Goal: Task Accomplishment & Management: Complete application form

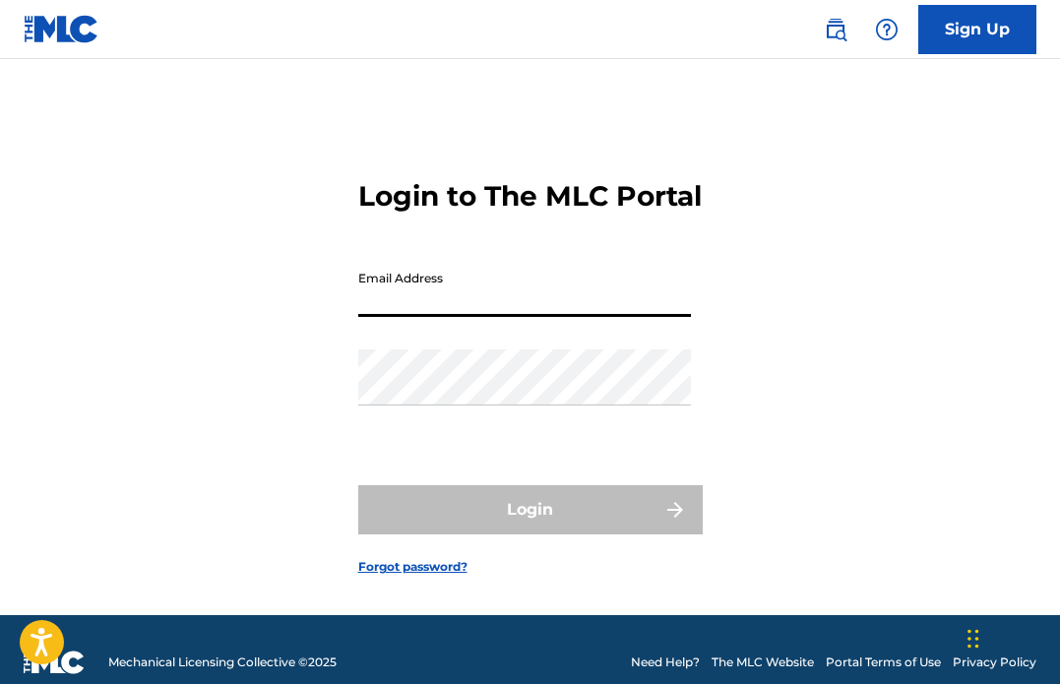
type input "[EMAIL_ADDRESS][DOMAIN_NAME]"
click at [530, 535] on button "Login" at bounding box center [530, 509] width 345 height 49
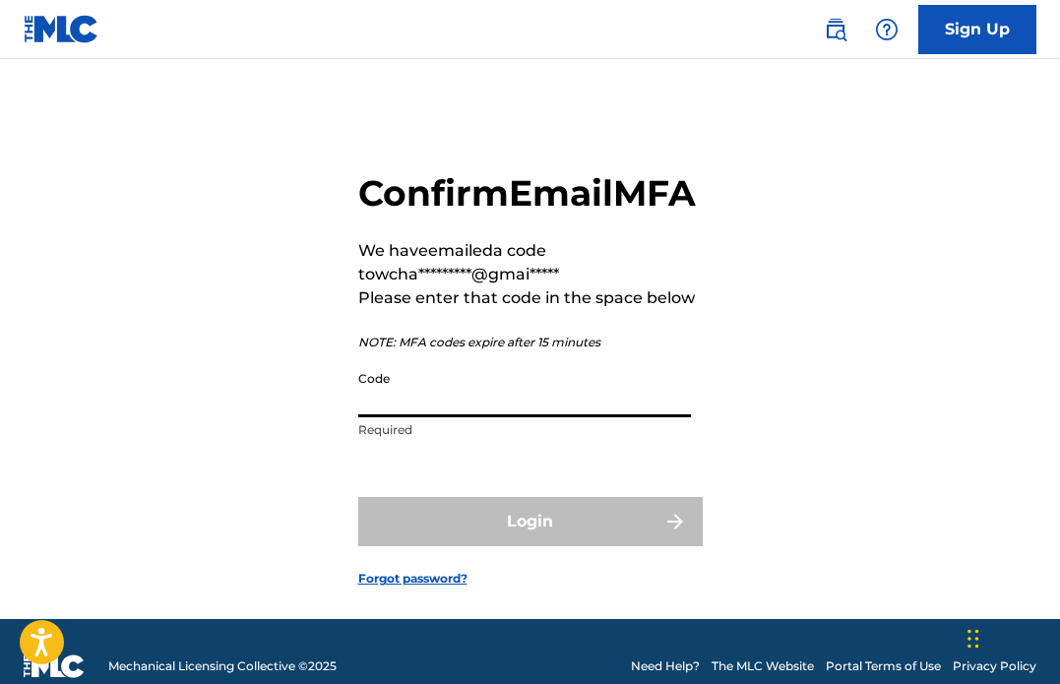
click at [510, 417] on input "Code" at bounding box center [524, 389] width 333 height 56
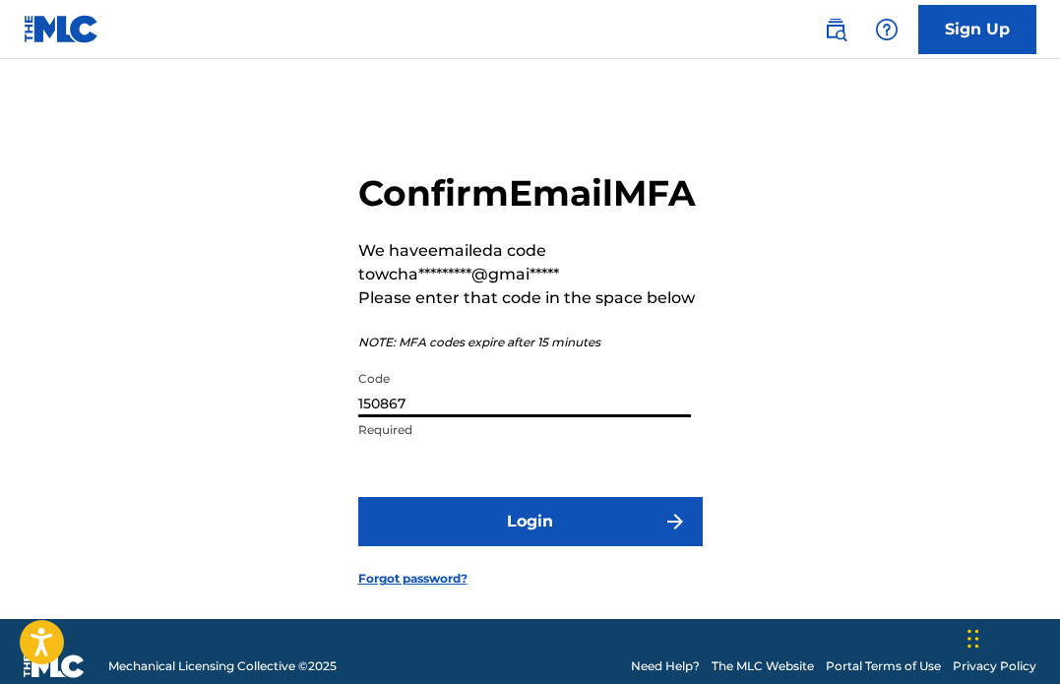
type input "150867"
click at [530, 546] on button "Login" at bounding box center [530, 521] width 345 height 49
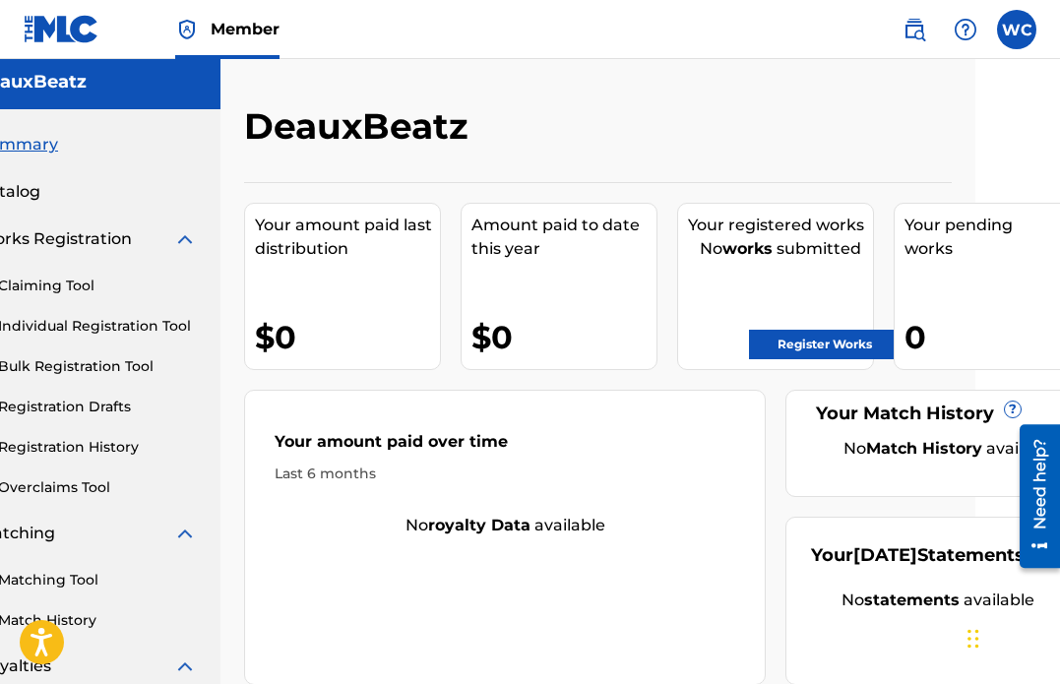
scroll to position [5, 85]
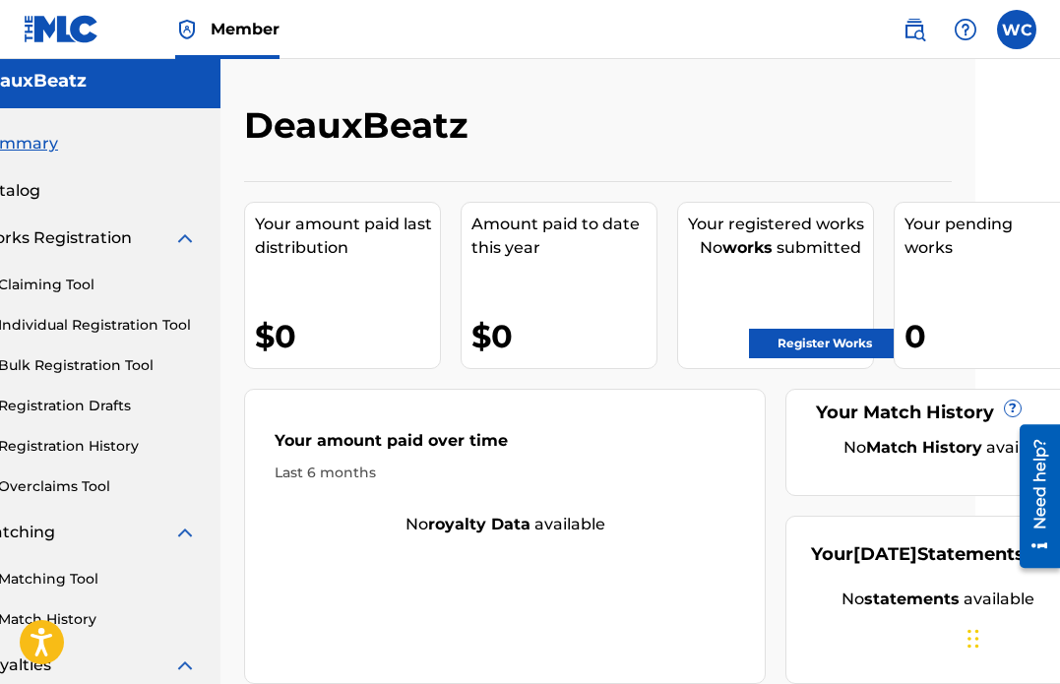
click at [181, 238] on img at bounding box center [185, 238] width 24 height 24
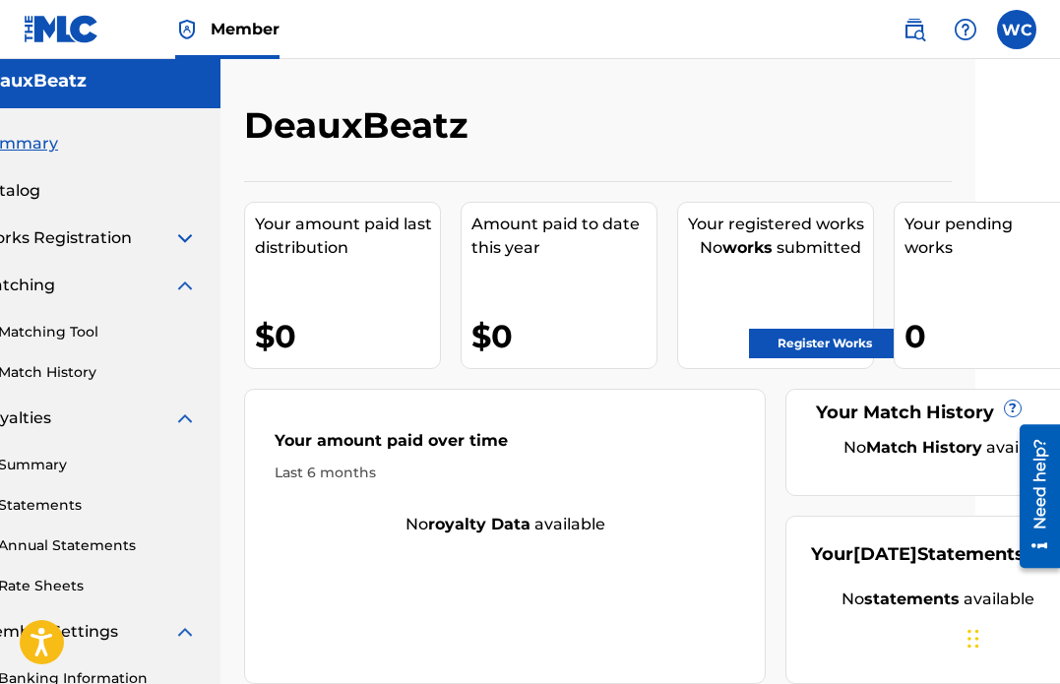
click at [181, 238] on img at bounding box center [185, 238] width 24 height 24
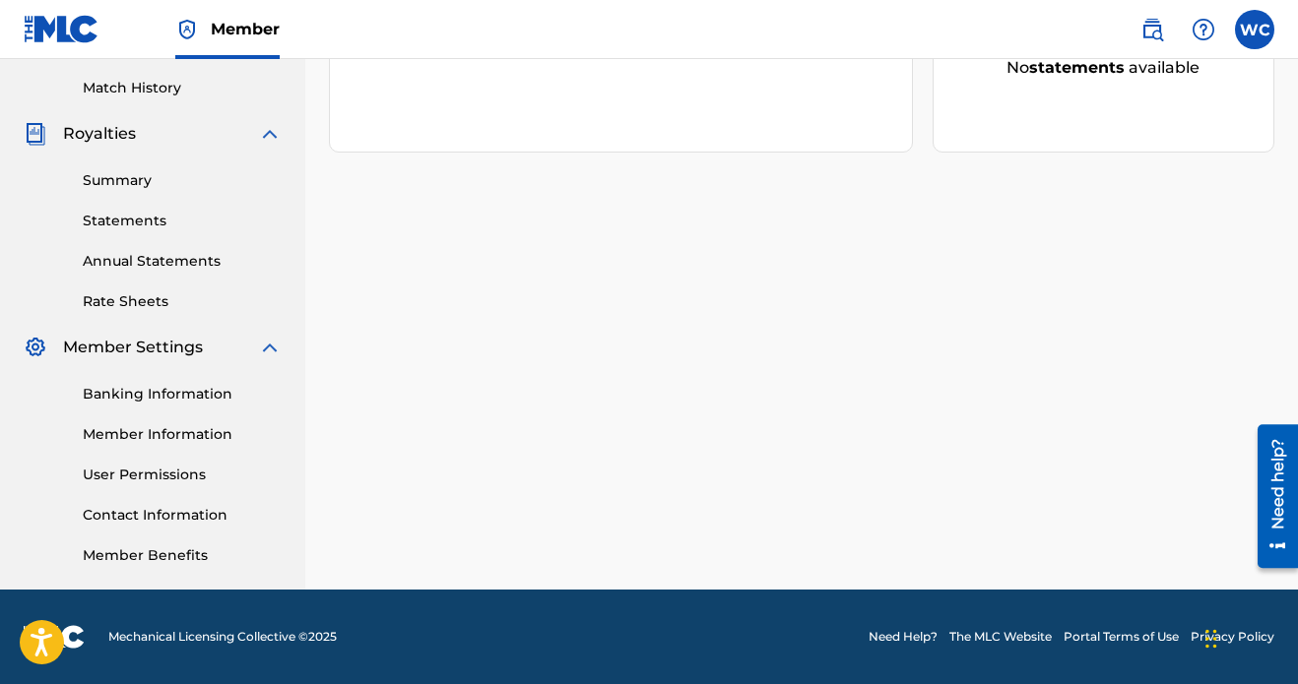
scroll to position [536, 0]
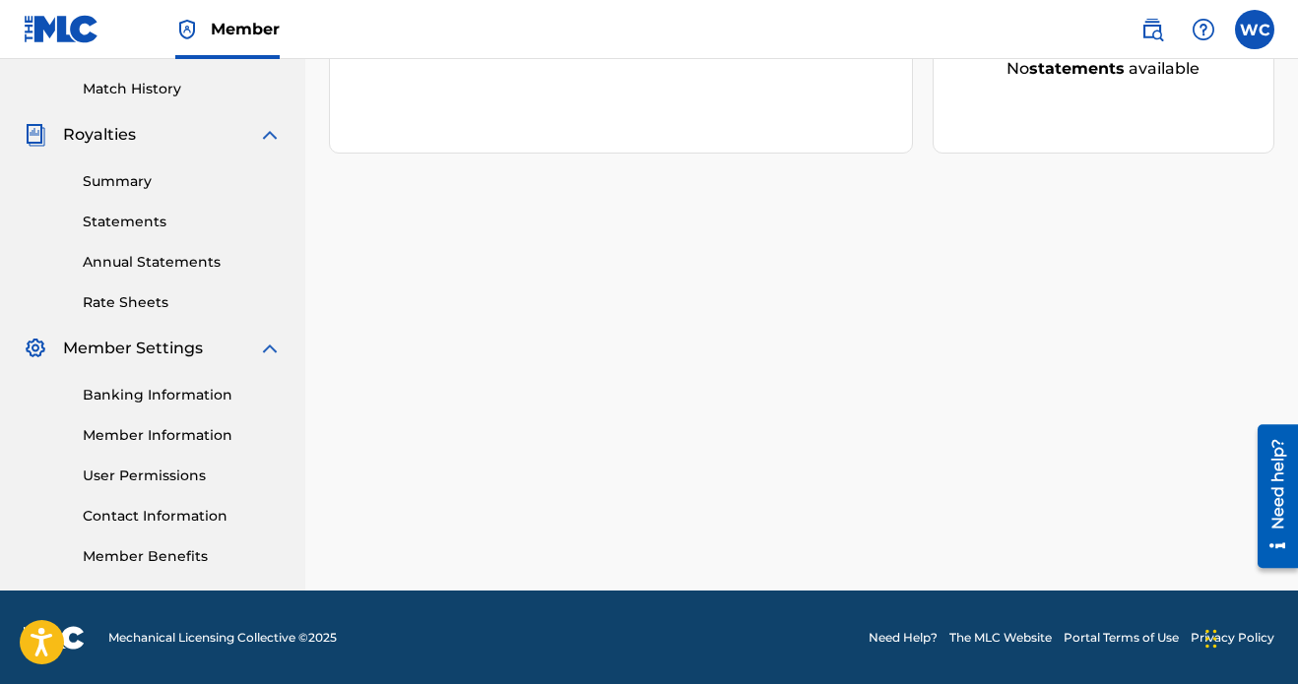
click at [151, 405] on link "Banking Information" at bounding box center [182, 395] width 199 height 21
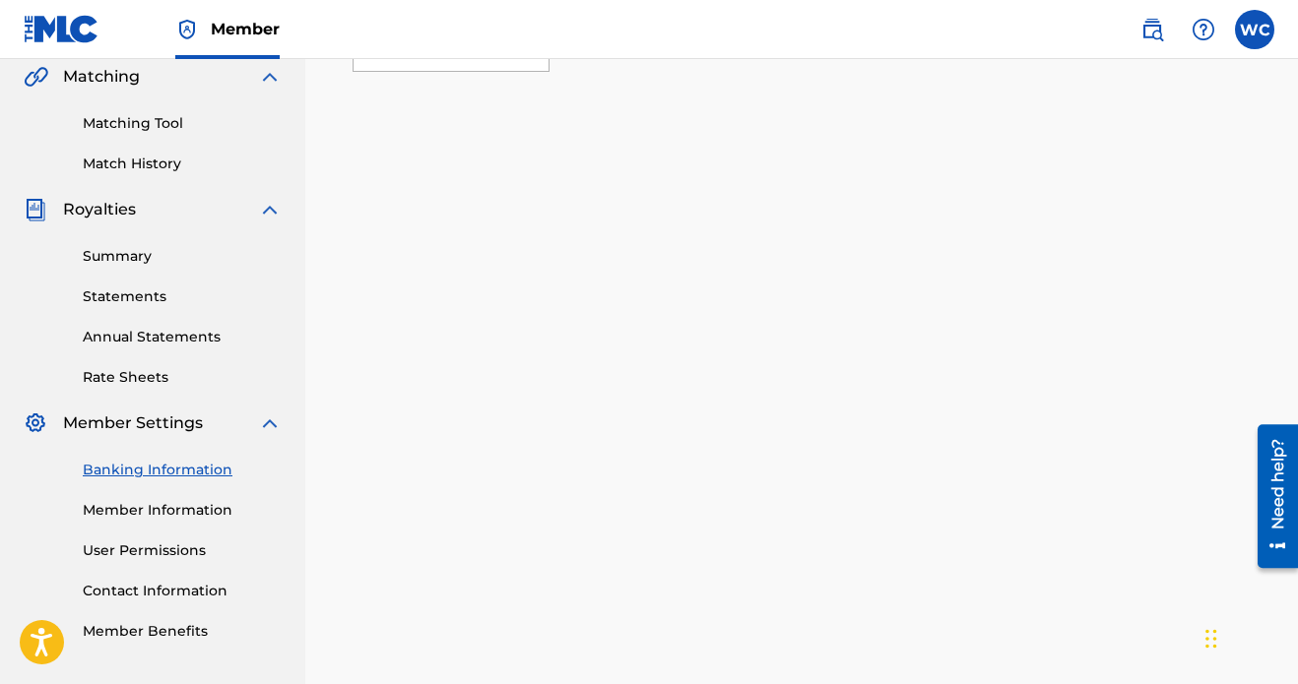
scroll to position [309, 0]
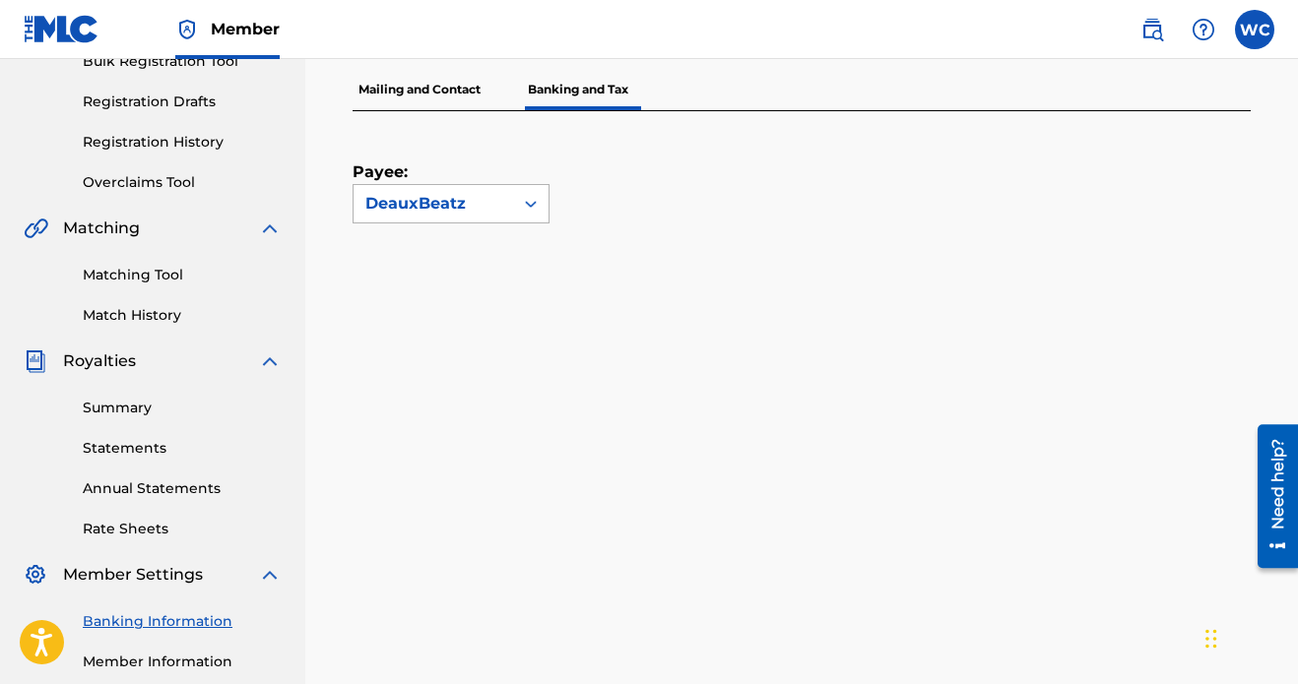
click at [424, 211] on div "DeauxBeatz" at bounding box center [433, 204] width 136 height 24
click at [428, 83] on p "Mailing and Contact" at bounding box center [419, 89] width 134 height 41
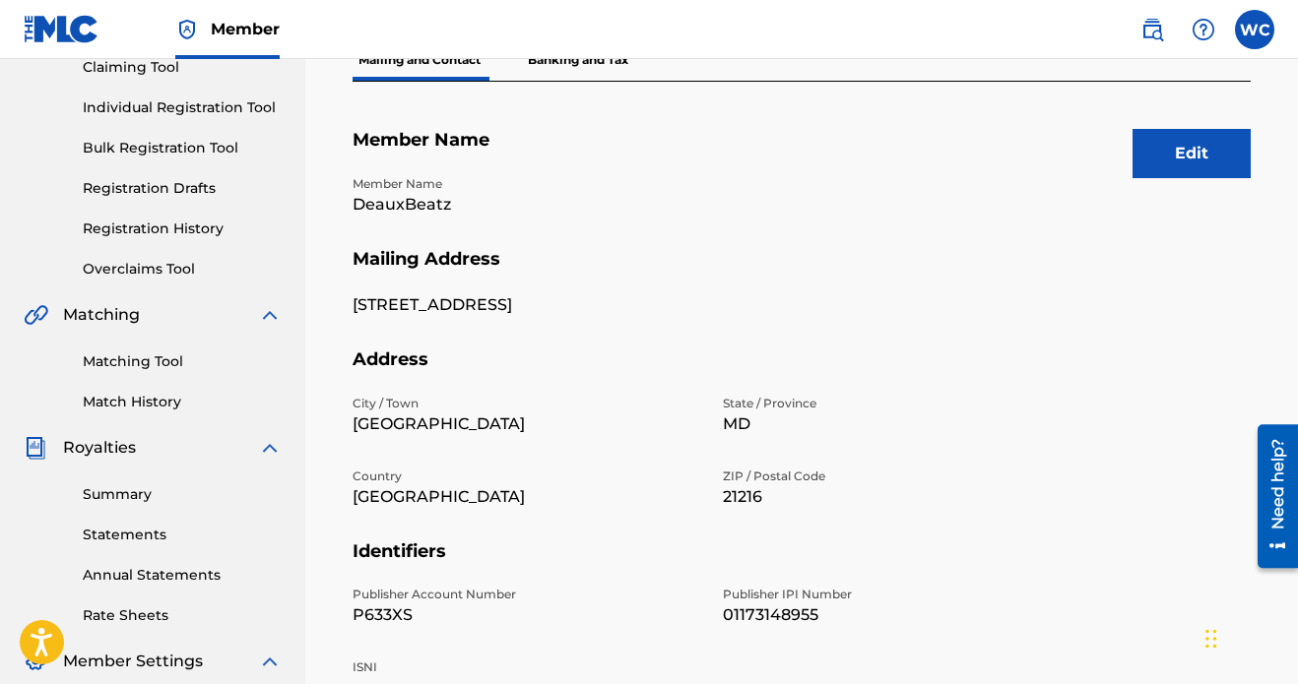
scroll to position [221, 0]
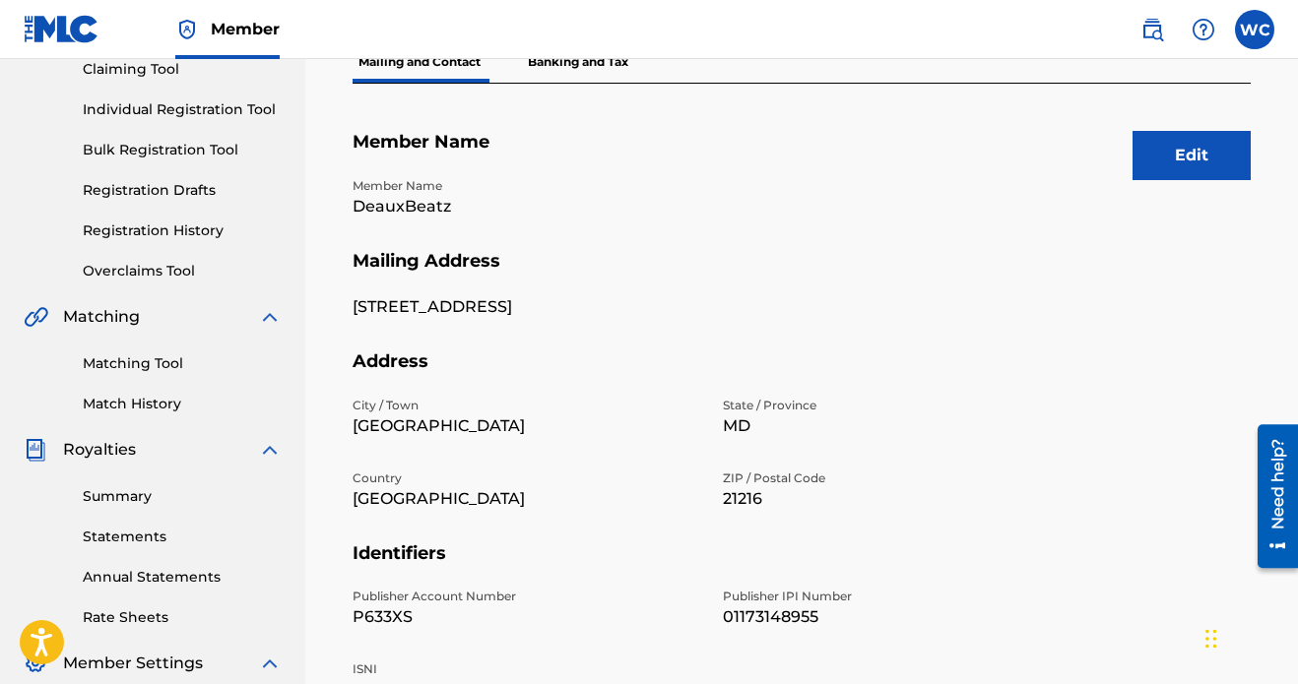
click at [1059, 162] on button "Edit" at bounding box center [1191, 155] width 118 height 49
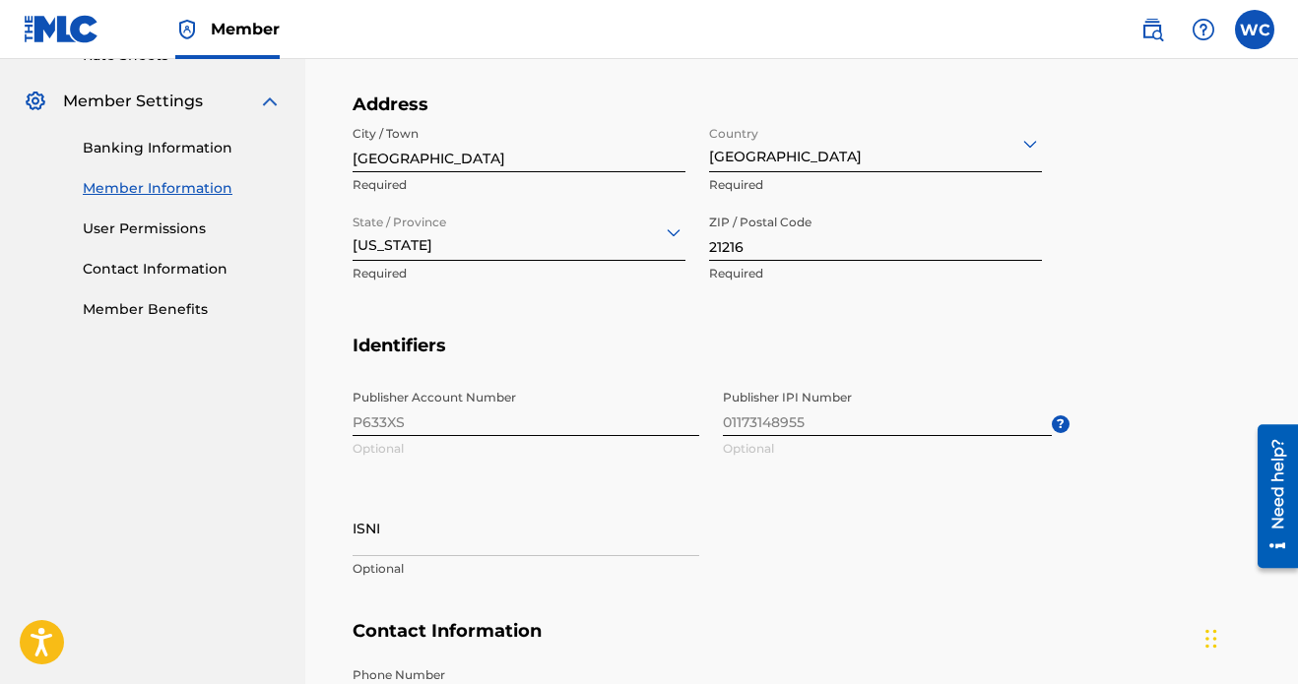
scroll to position [762, 0]
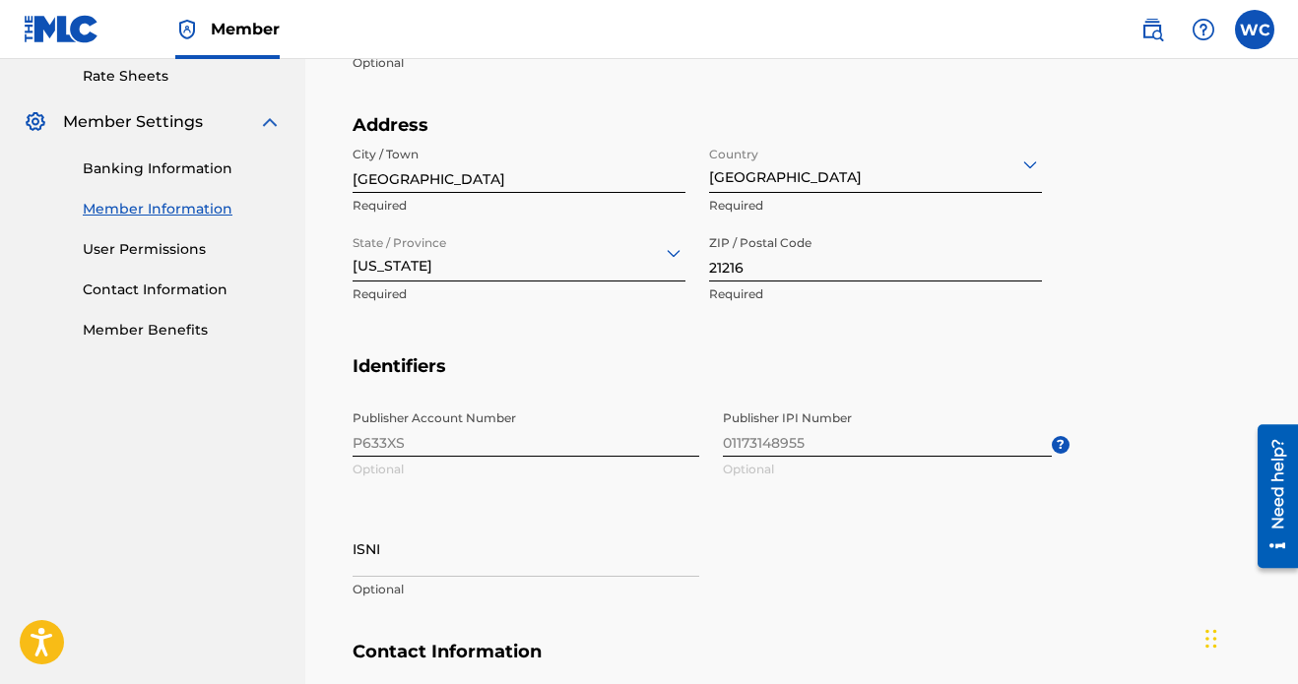
click at [193, 245] on link "User Permissions" at bounding box center [182, 249] width 199 height 21
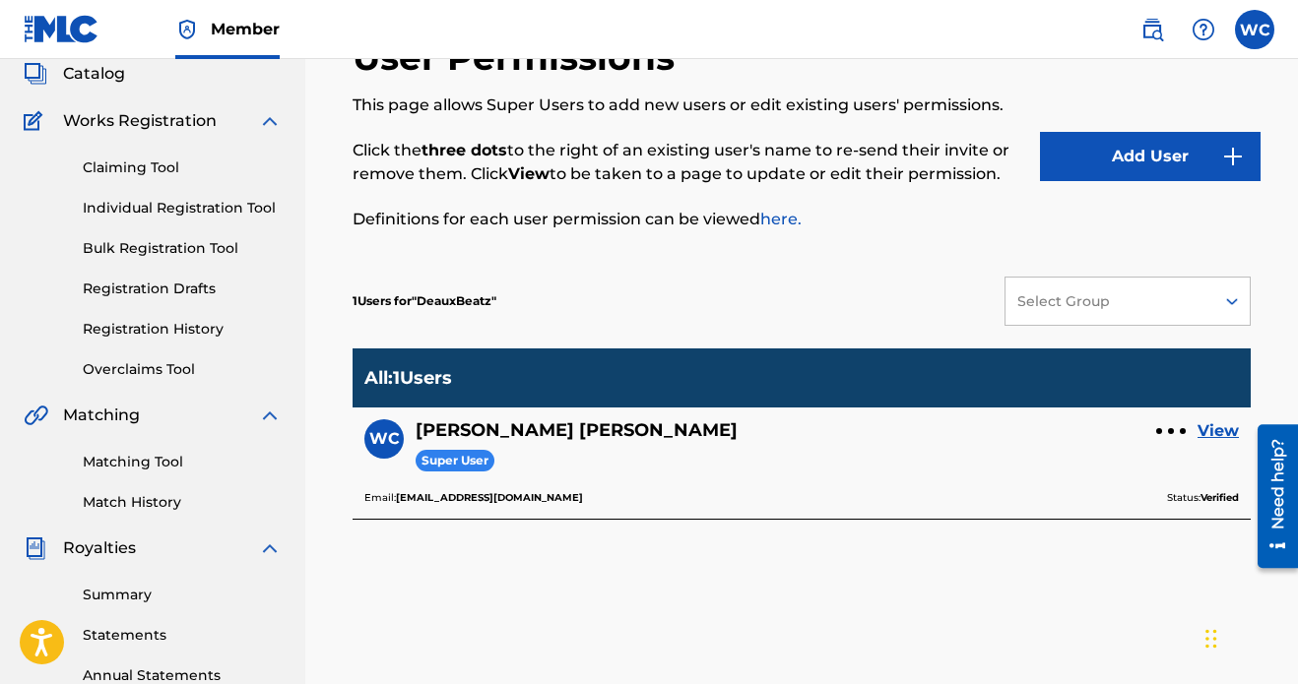
scroll to position [124, 0]
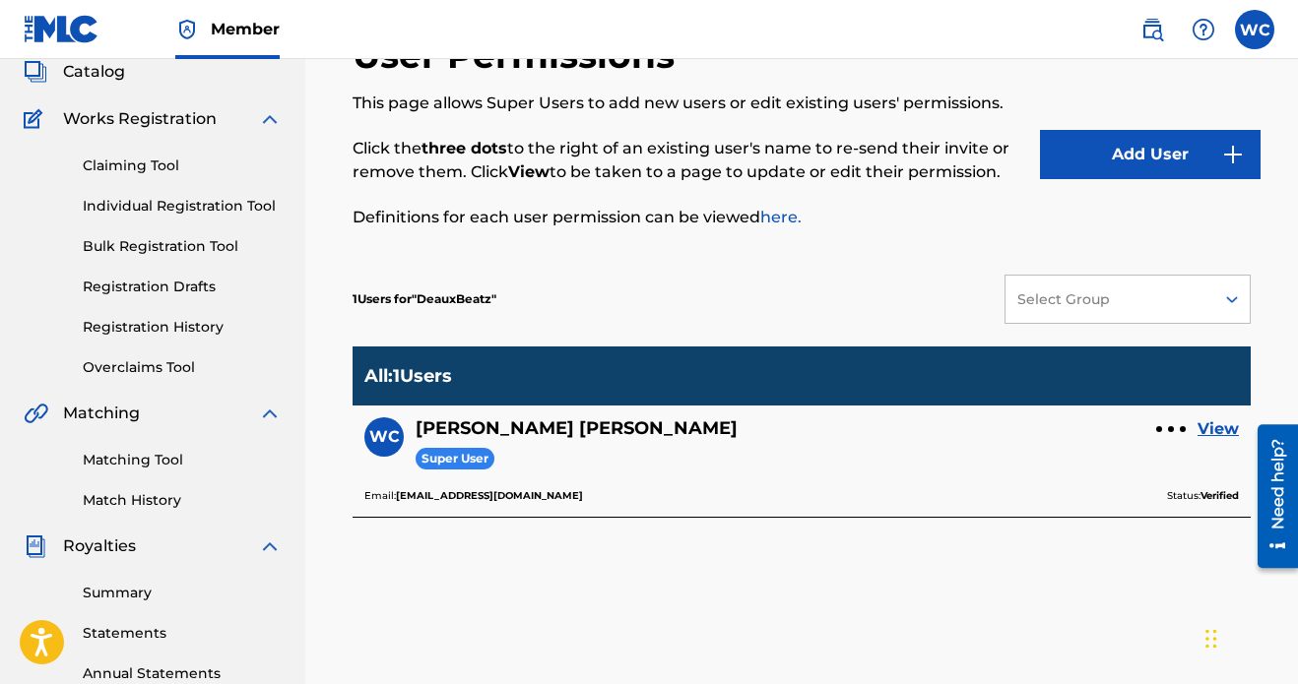
click at [1059, 428] on link "View" at bounding box center [1217, 429] width 41 height 24
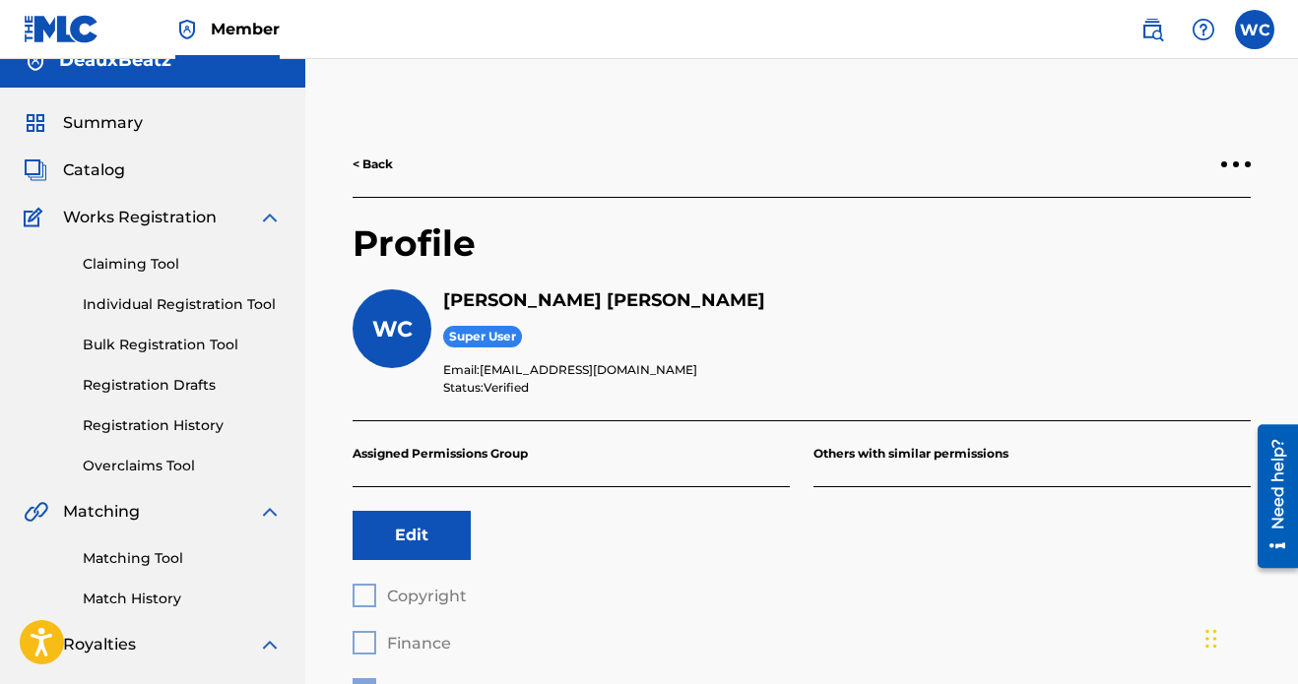
scroll to position [12, 0]
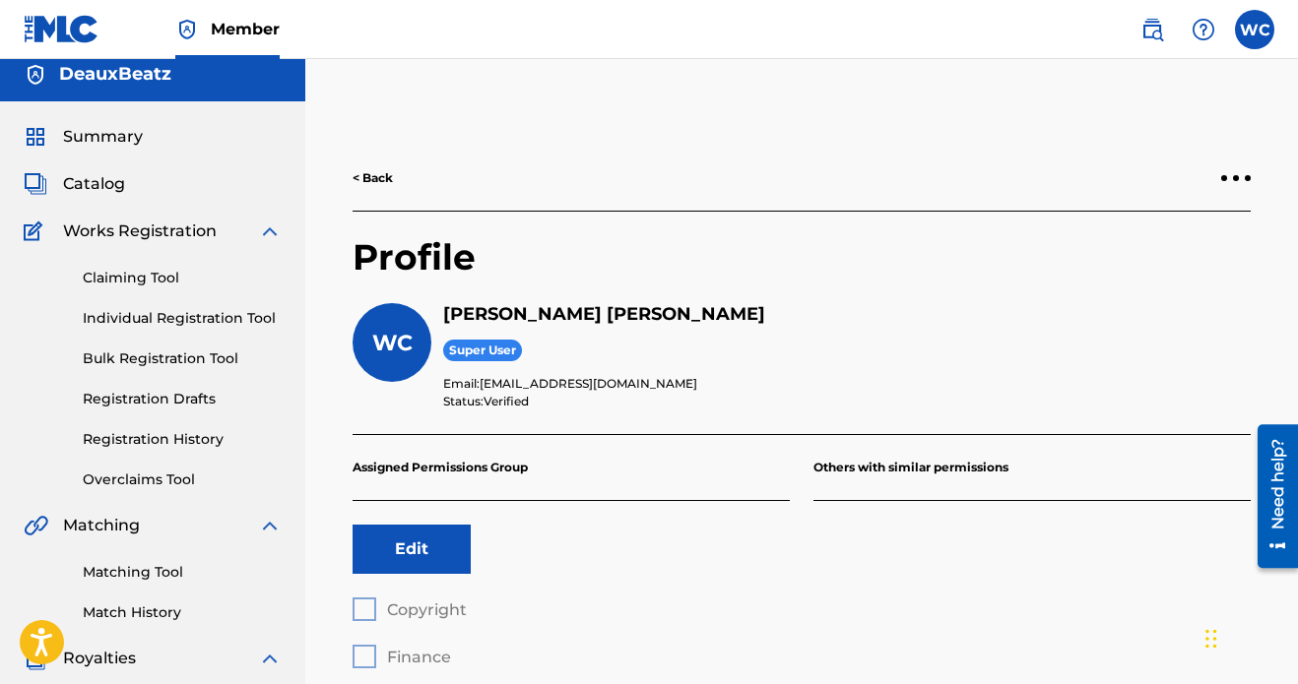
click at [388, 180] on link "< Back" at bounding box center [372, 178] width 40 height 18
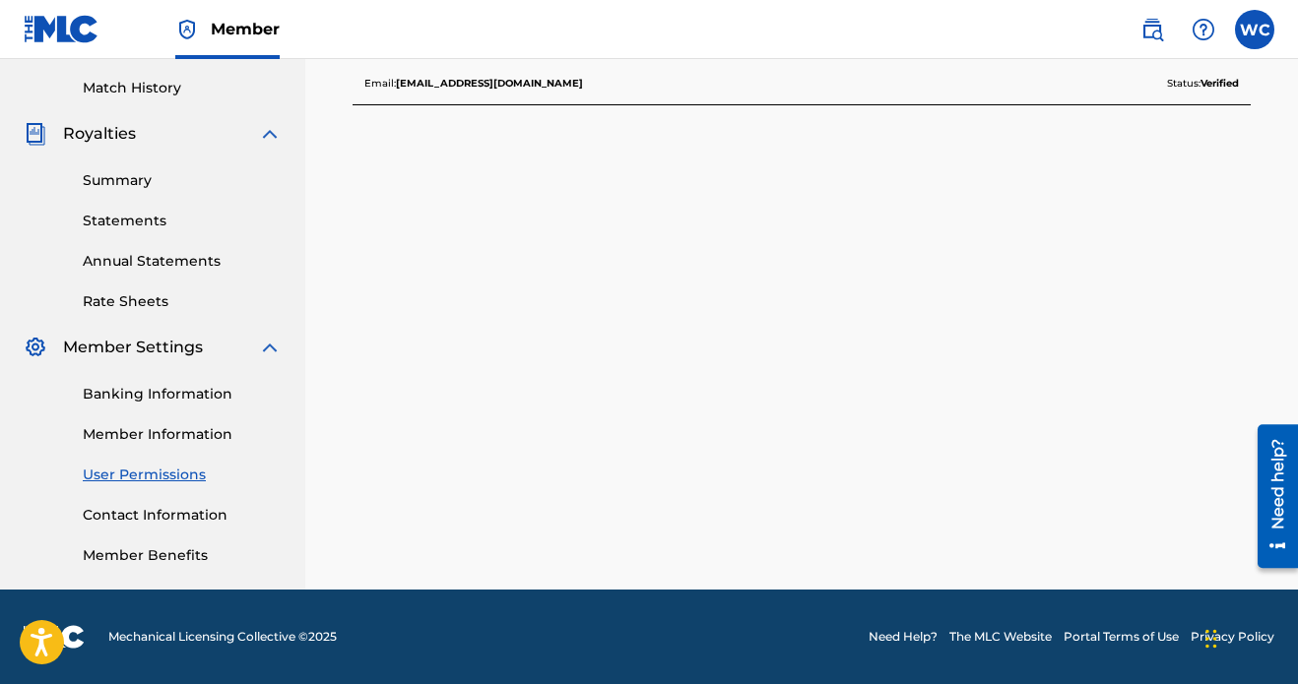
scroll to position [537, 0]
click at [158, 549] on link "Member Benefits" at bounding box center [182, 555] width 199 height 21
click at [191, 503] on div "Banking Information Member Information User Permissions Contact Information Mem…" at bounding box center [153, 462] width 258 height 207
click at [190, 437] on link "Member Information" at bounding box center [182, 434] width 199 height 21
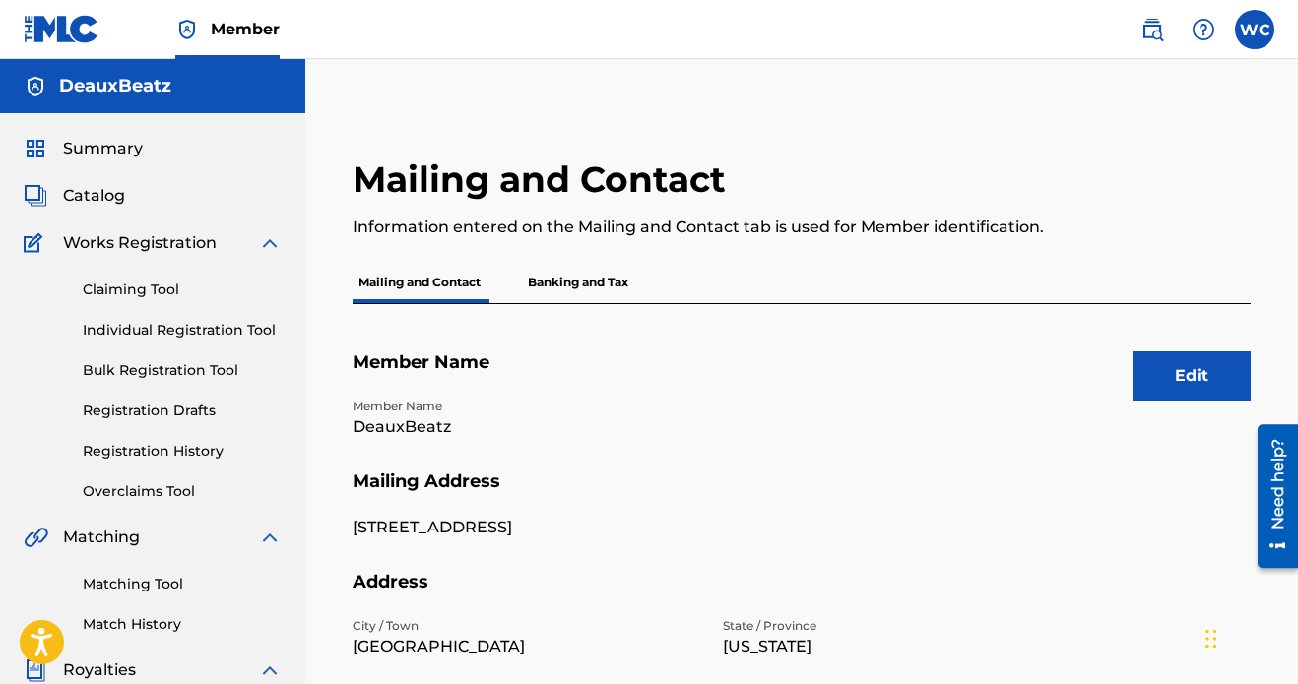
click at [185, 41] on link "Member" at bounding box center [227, 29] width 104 height 58
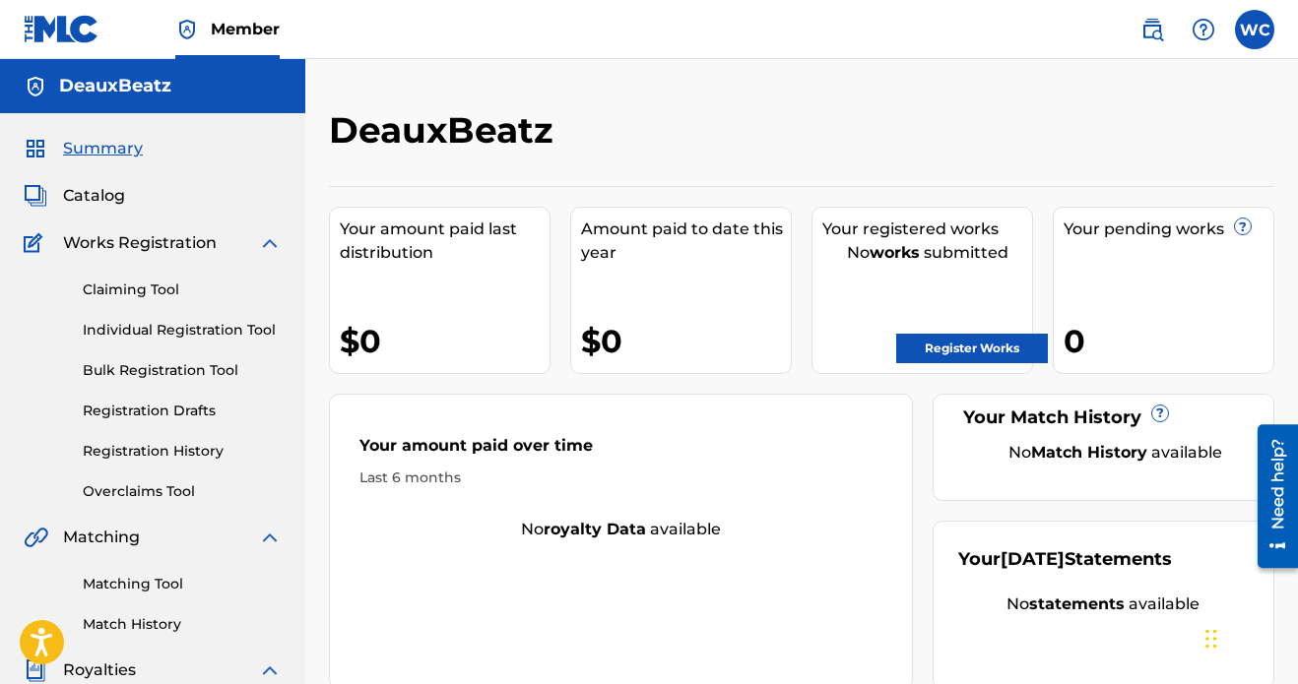
click at [1059, 42] on label at bounding box center [1254, 29] width 39 height 39
click at [1059, 30] on input "WC [PERSON_NAME] [EMAIL_ADDRESS][DOMAIN_NAME] Notification Preferences Profile …" at bounding box center [1254, 30] width 0 height 0
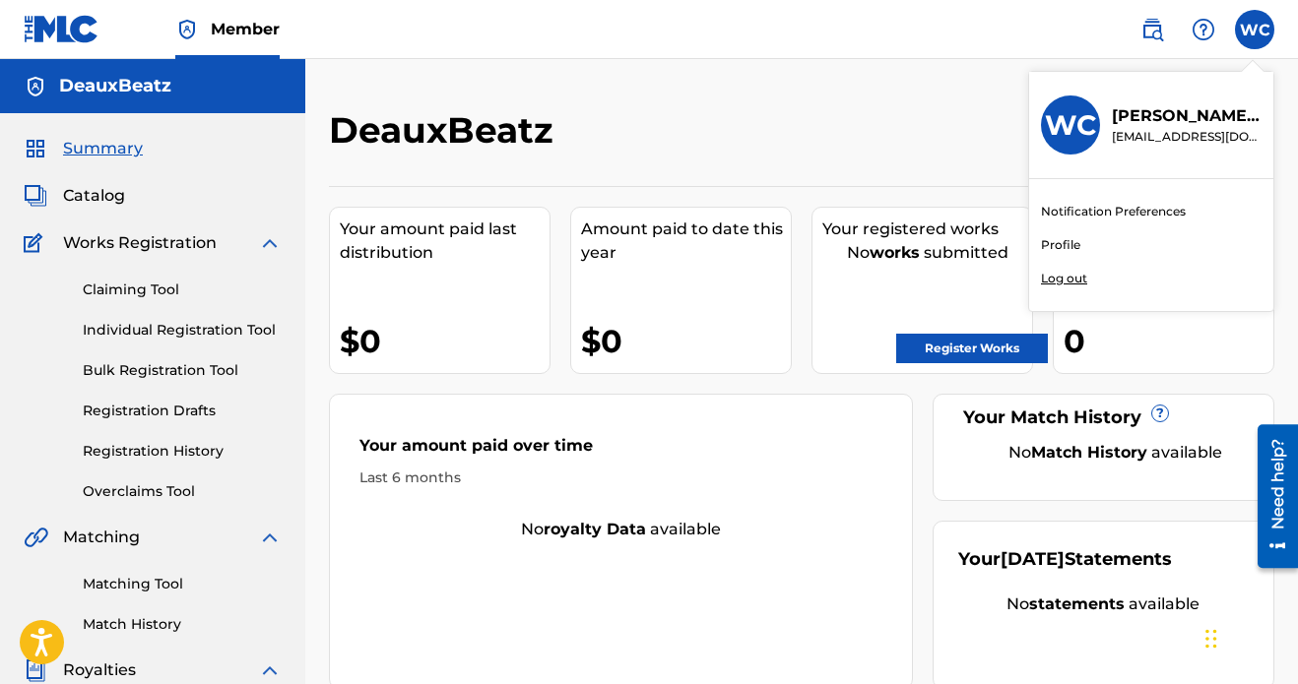
click at [1059, 284] on p "Log out" at bounding box center [1064, 279] width 46 height 18
click at [1059, 30] on input "WC [PERSON_NAME] [EMAIL_ADDRESS][DOMAIN_NAME] Notification Preferences Profile …" at bounding box center [1254, 30] width 0 height 0
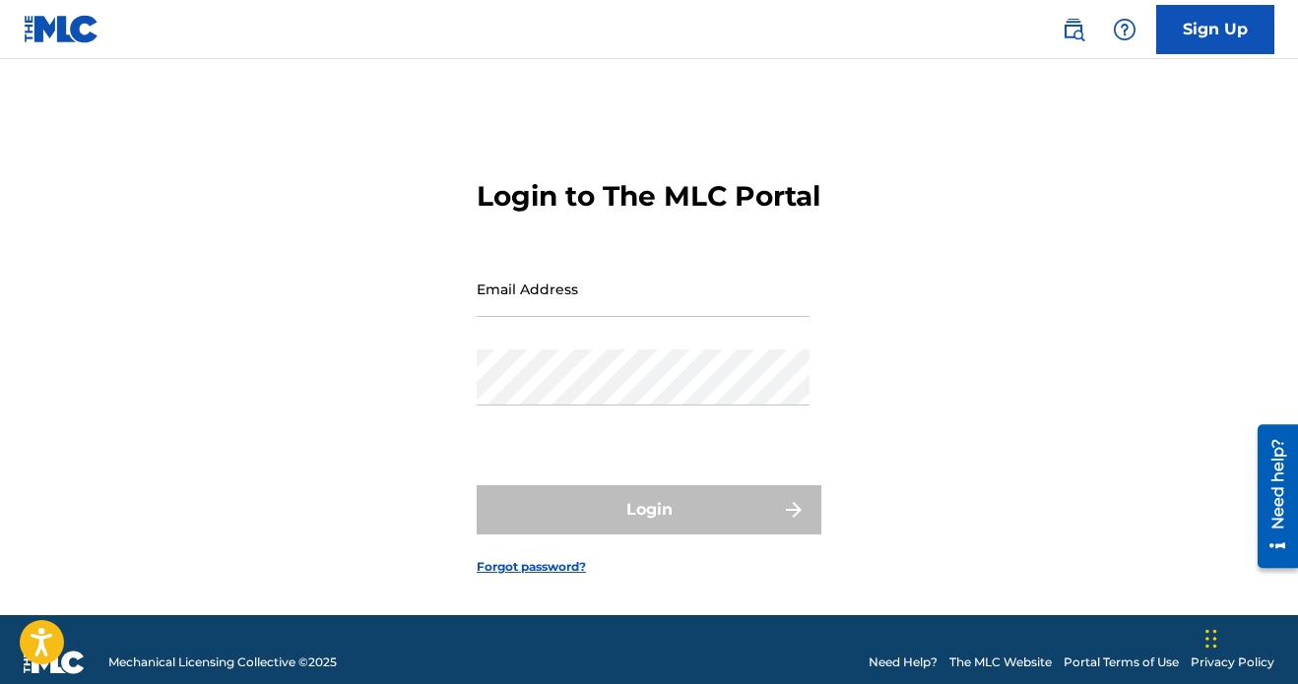
click at [770, 475] on form "Login to The MLC Portal Email Address Password Login Forgot password?" at bounding box center [648, 361] width 345 height 507
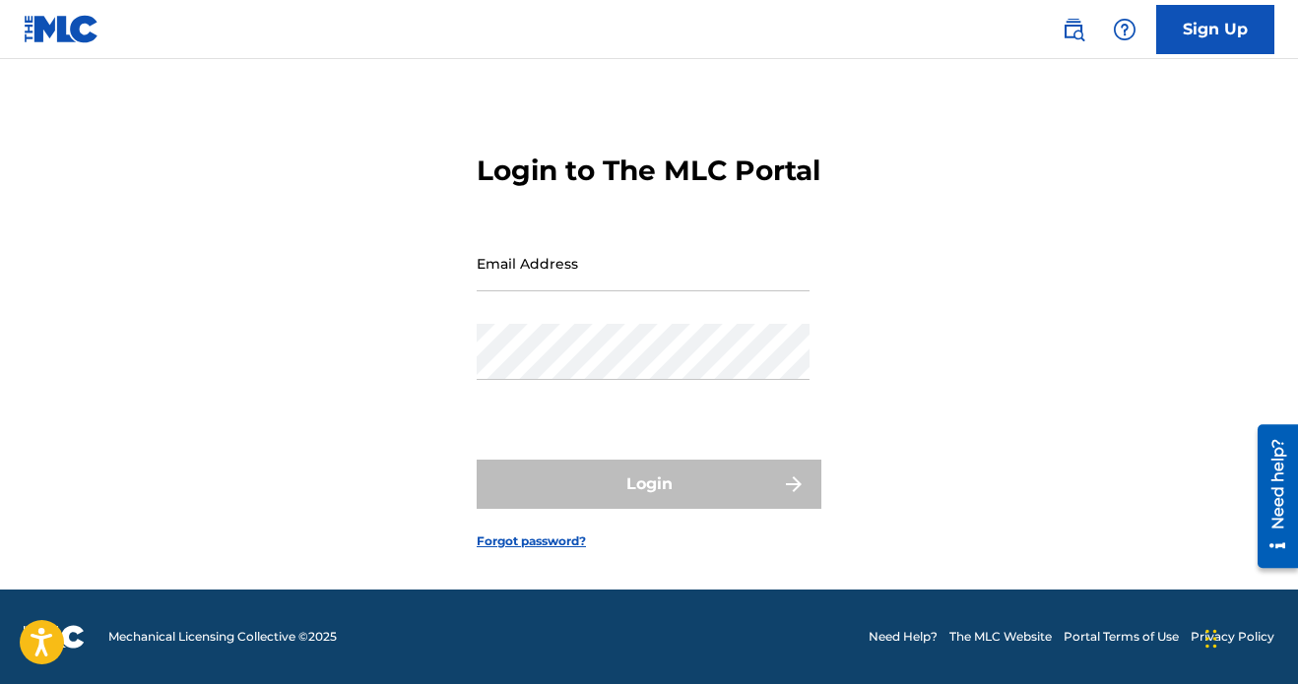
scroll to position [44, 0]
click at [1059, 23] on link "Sign Up" at bounding box center [1215, 29] width 118 height 49
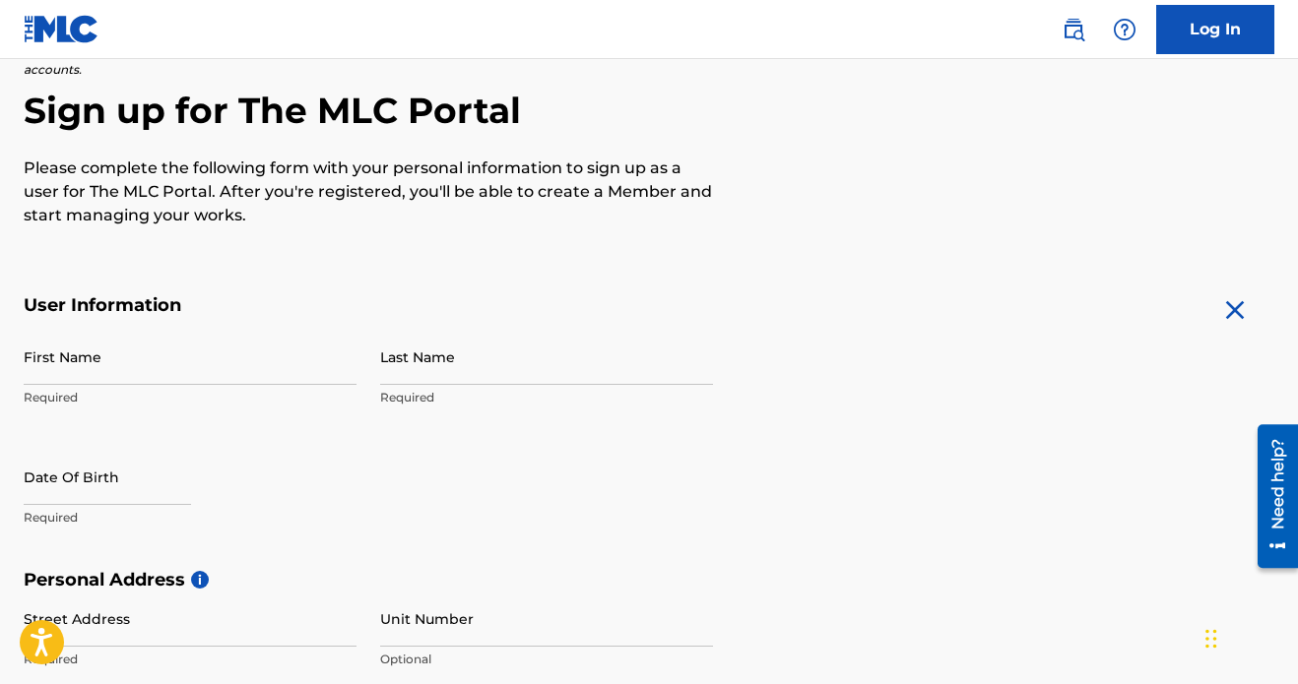
scroll to position [202, 0]
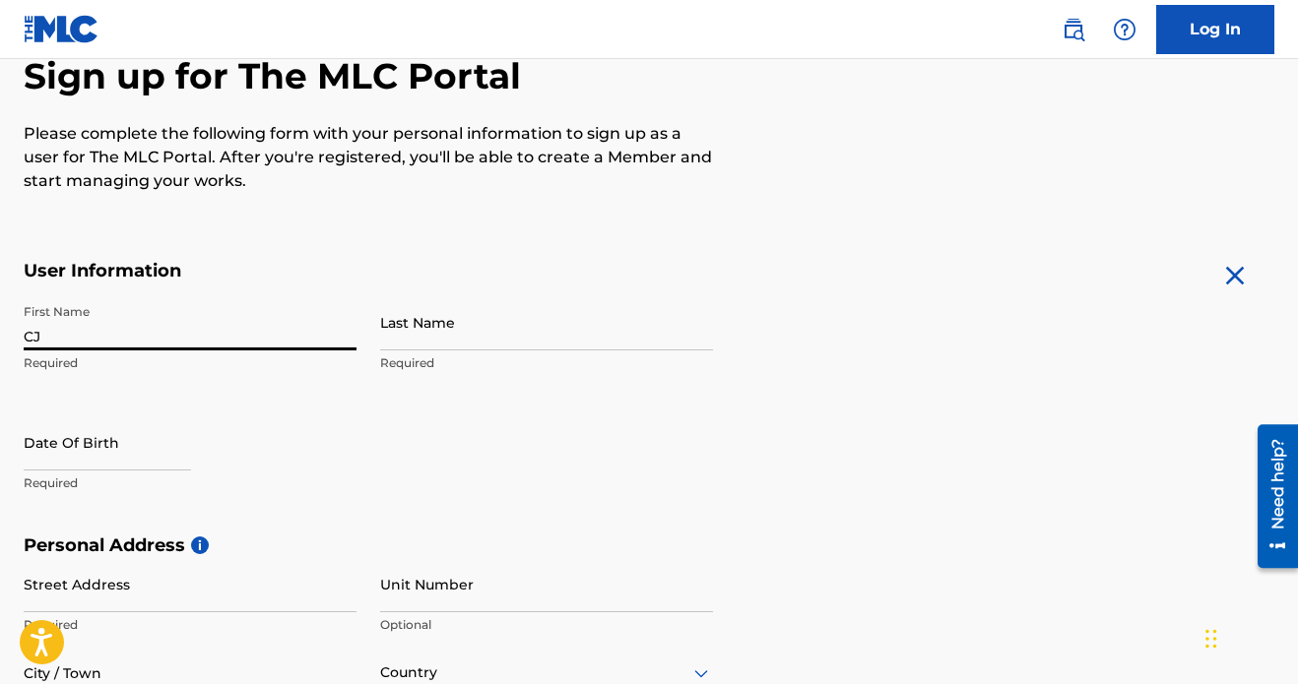
type input "CJ"
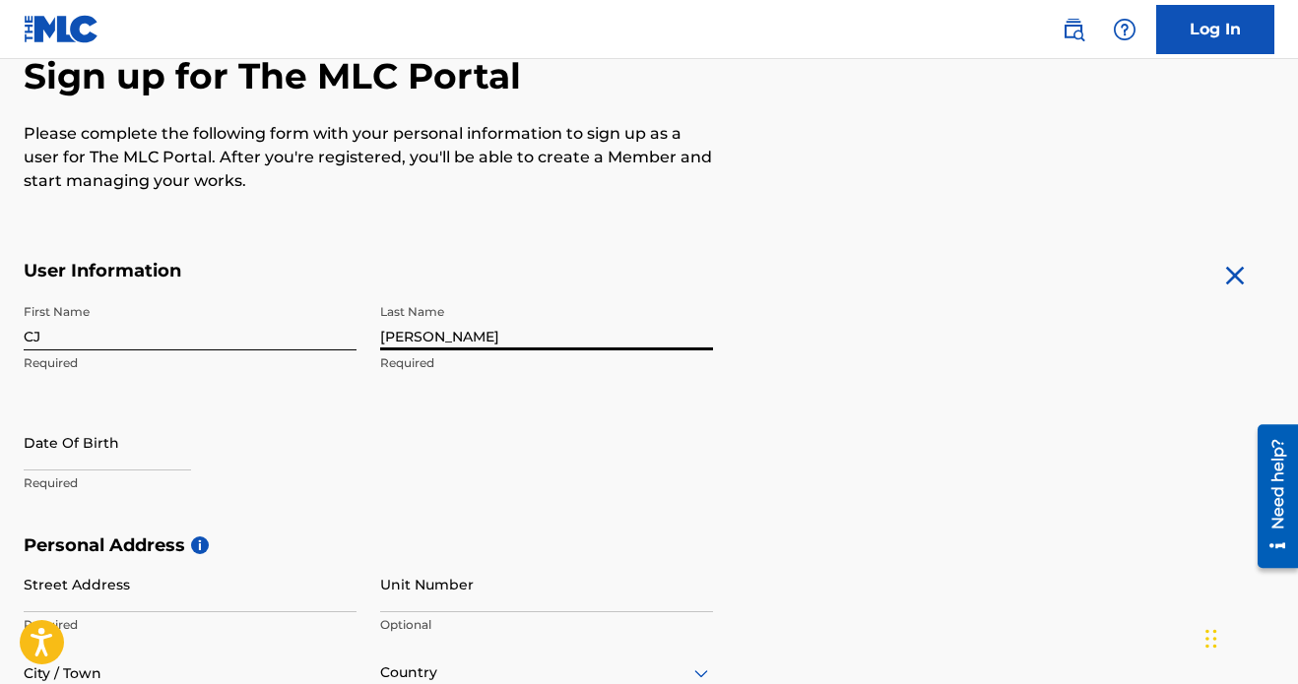
type input "[PERSON_NAME]"
select select "7"
select select "2025"
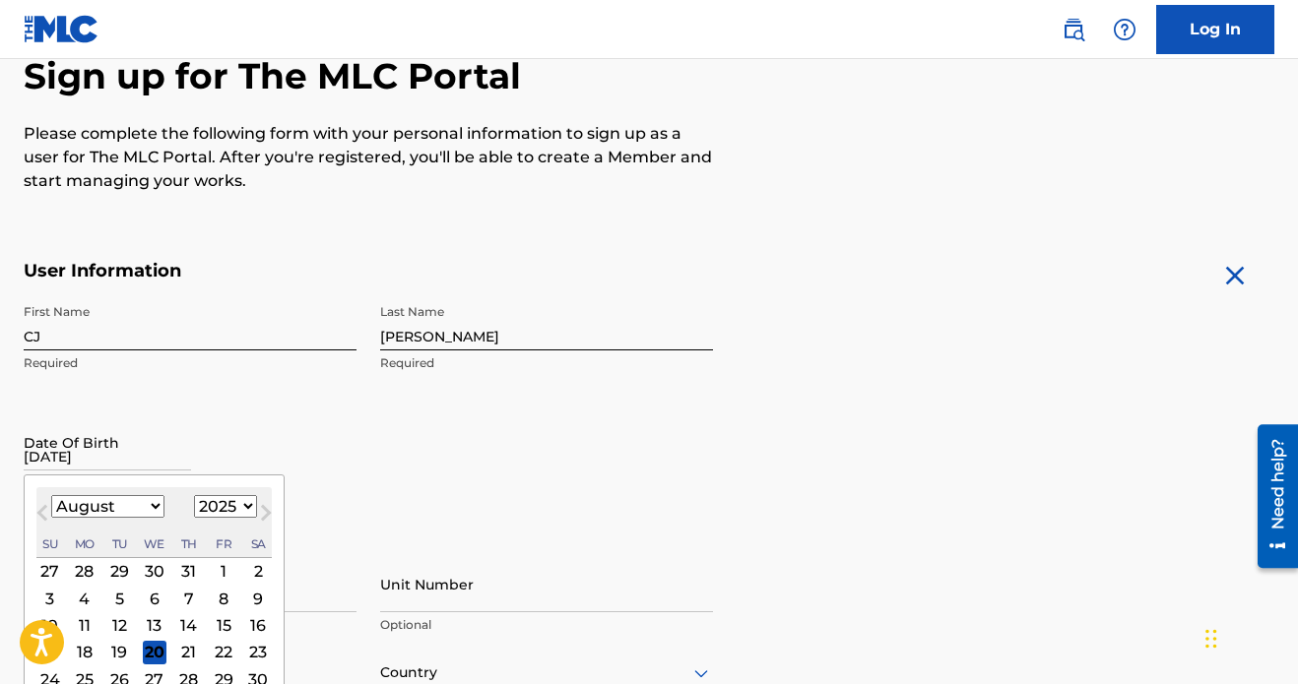
type input "[DATE]"
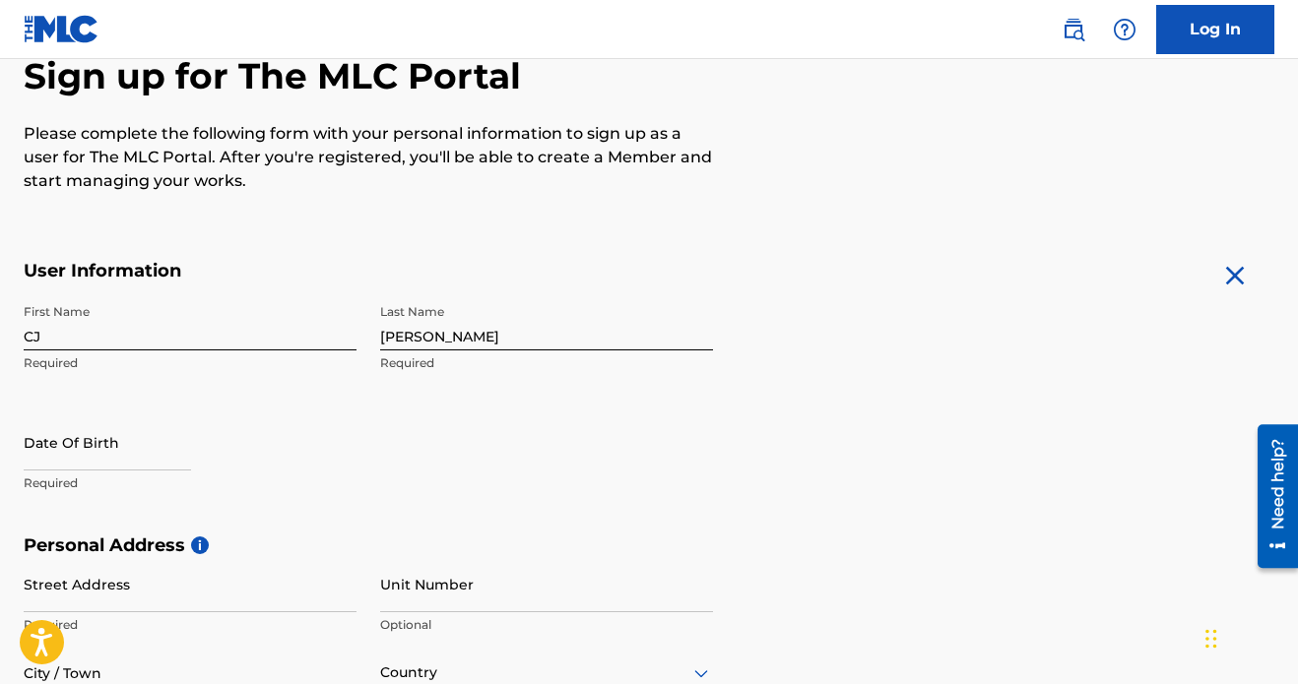
click at [80, 443] on input "text" at bounding box center [107, 442] width 167 height 56
select select "7"
select select "2025"
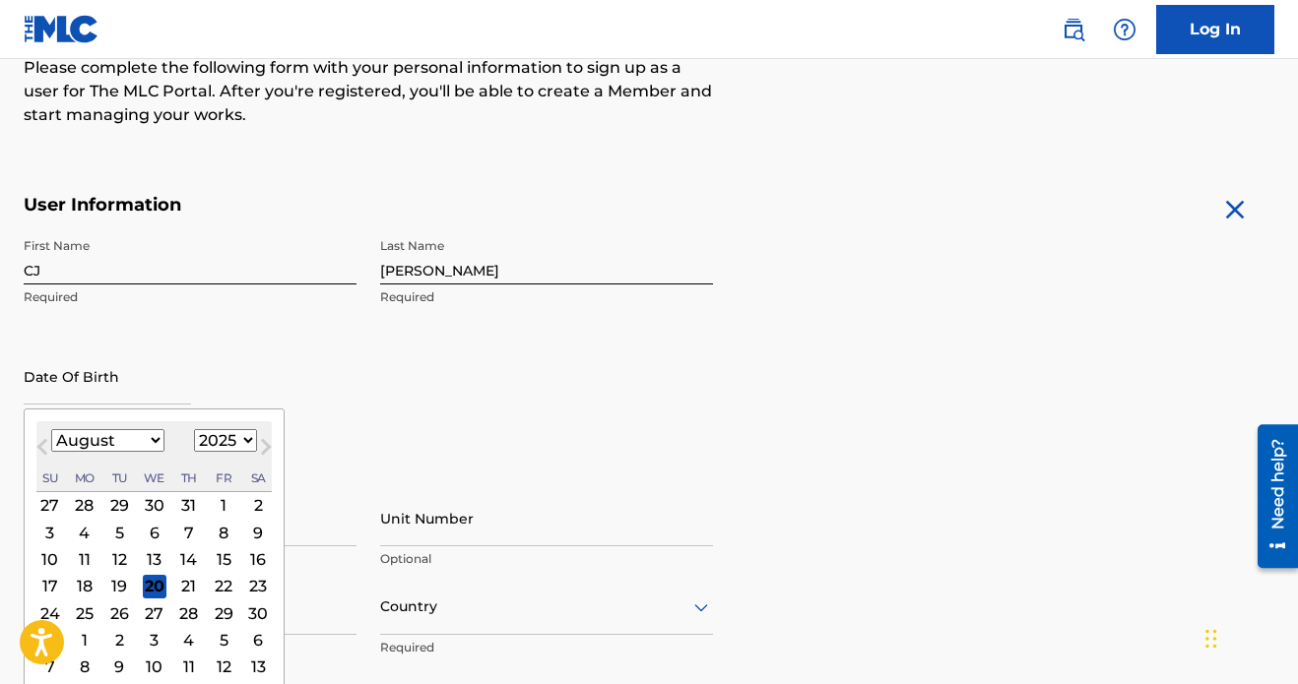
scroll to position [276, 0]
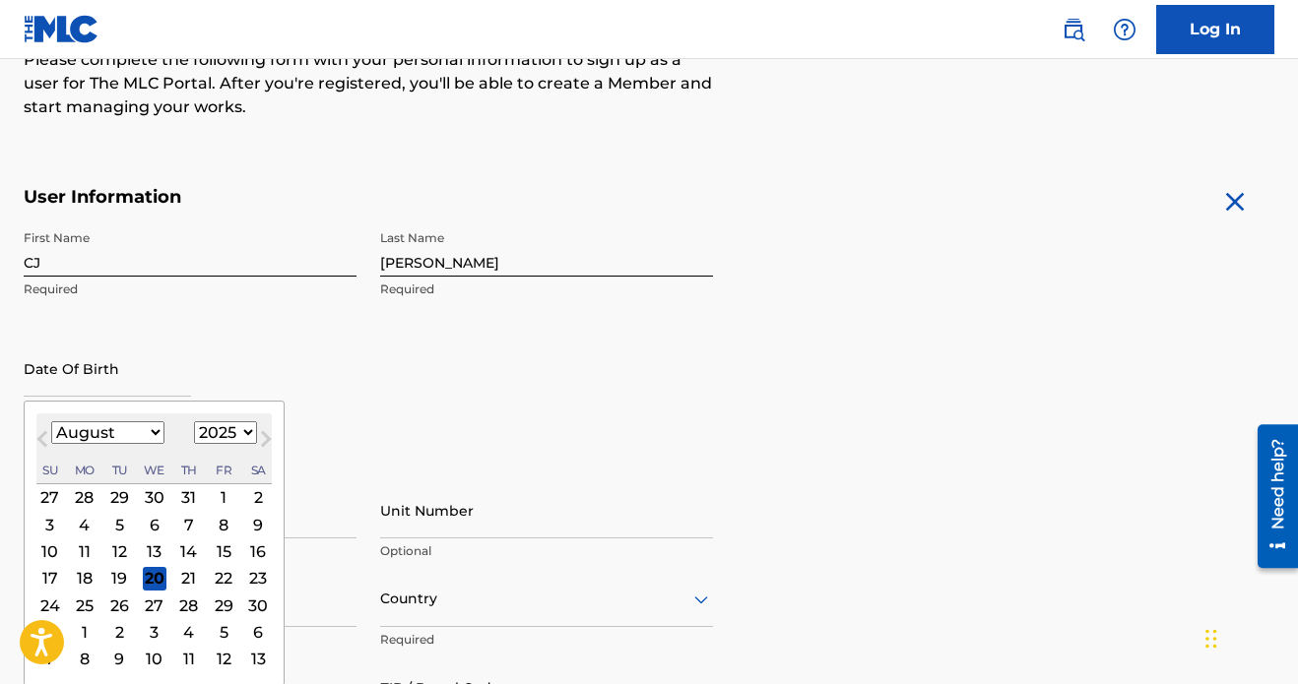
click at [246, 559] on div "16" at bounding box center [258, 552] width 24 height 24
type input "[DATE]"
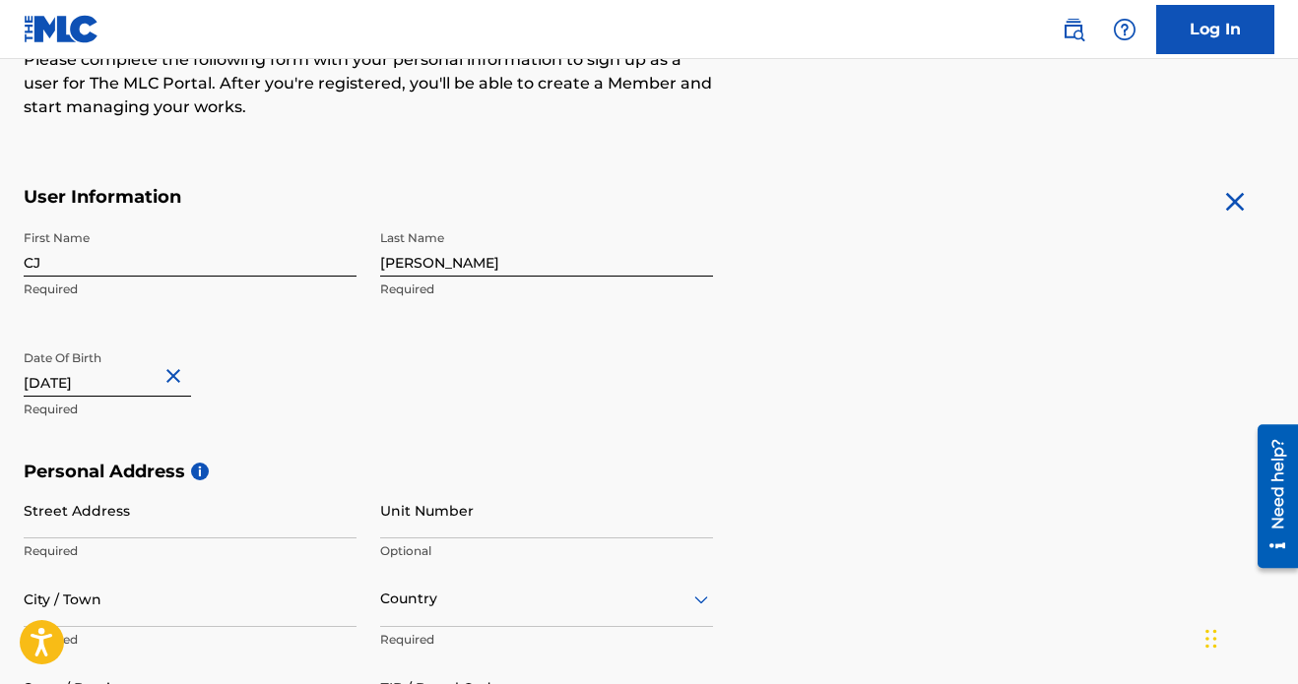
click at [70, 385] on input "[DATE]" at bounding box center [107, 369] width 167 height 56
select select "7"
select select "2025"
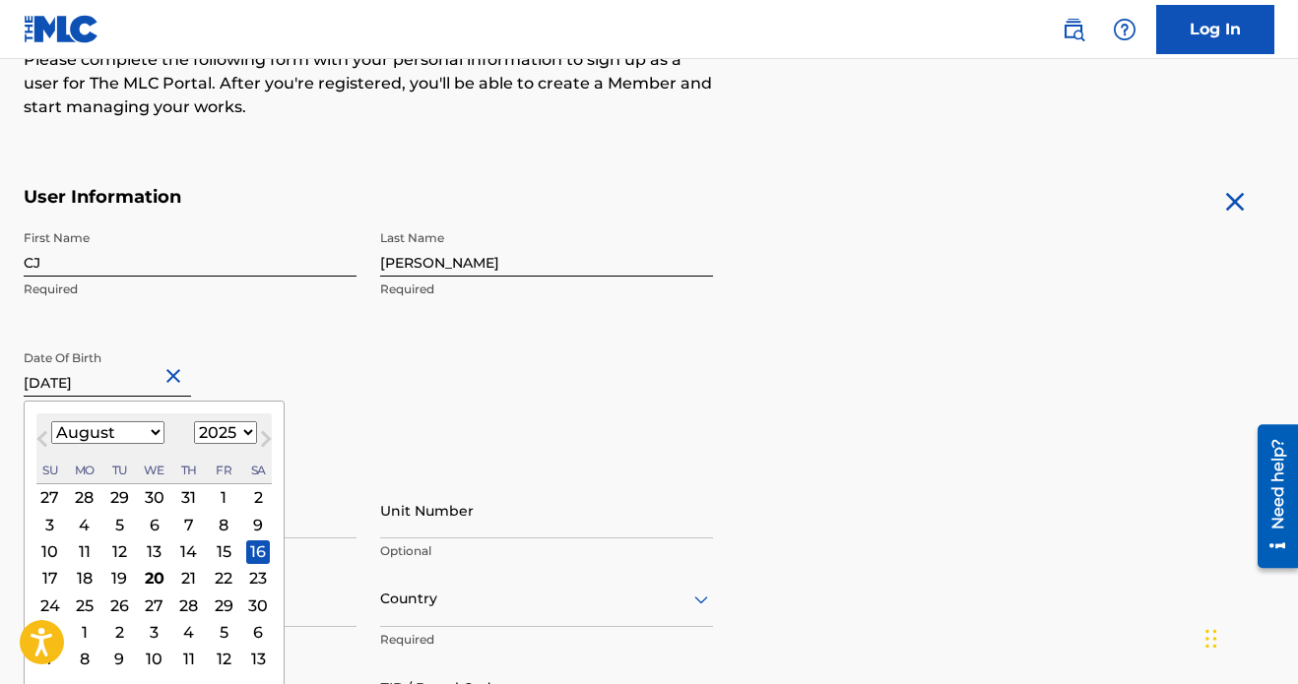
select select "10"
click at [222, 444] on div "[DATE] January February March April May June July August September October Nove…" at bounding box center [153, 448] width 235 height 71
click at [222, 443] on div "1899 1900 1901 1902 1903 1904 1905 1906 1907 1908 1909 1910 1911 1912 1913 1914…" at bounding box center [225, 433] width 63 height 24
select select "2002"
click at [246, 549] on div "16" at bounding box center [258, 552] width 24 height 24
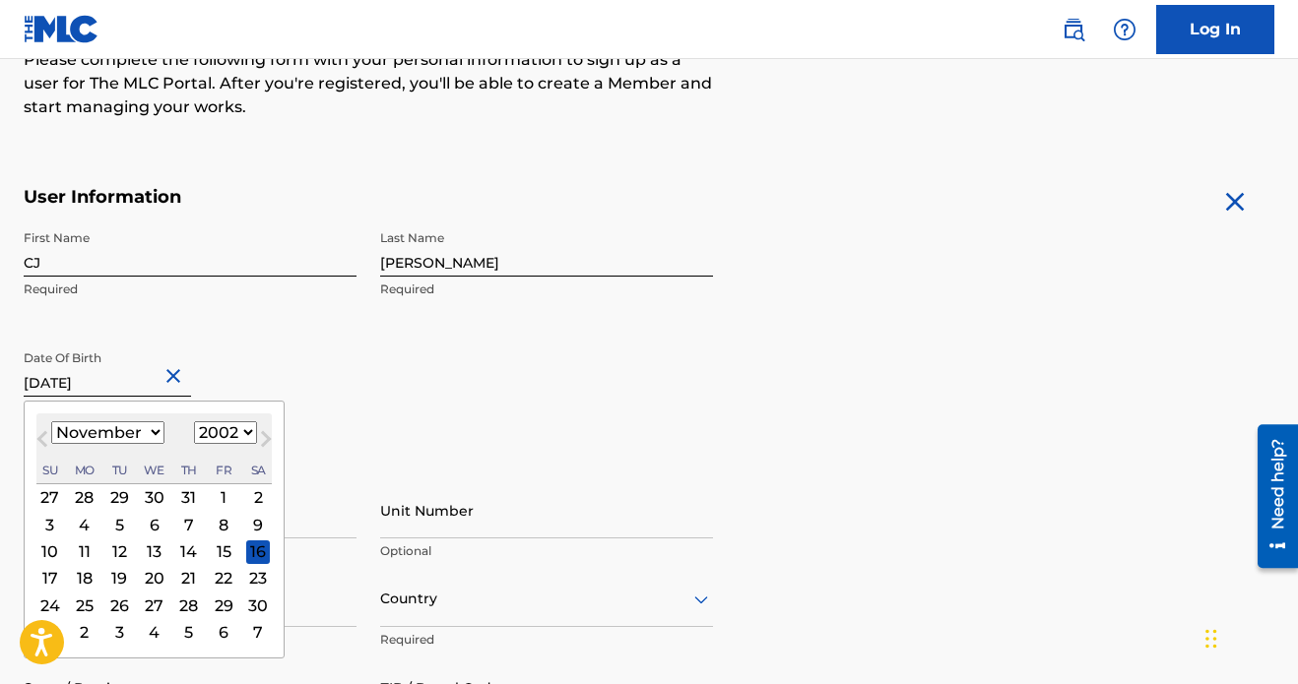
type input "[DATE]"
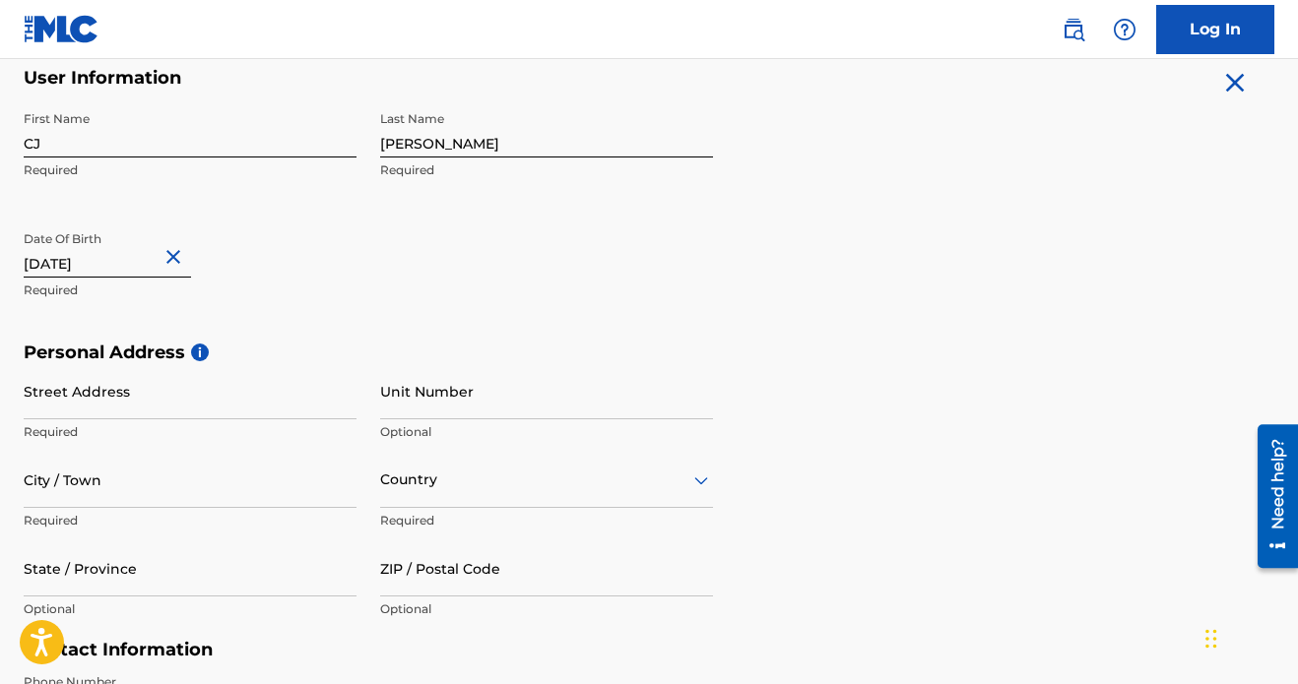
scroll to position [405, 0]
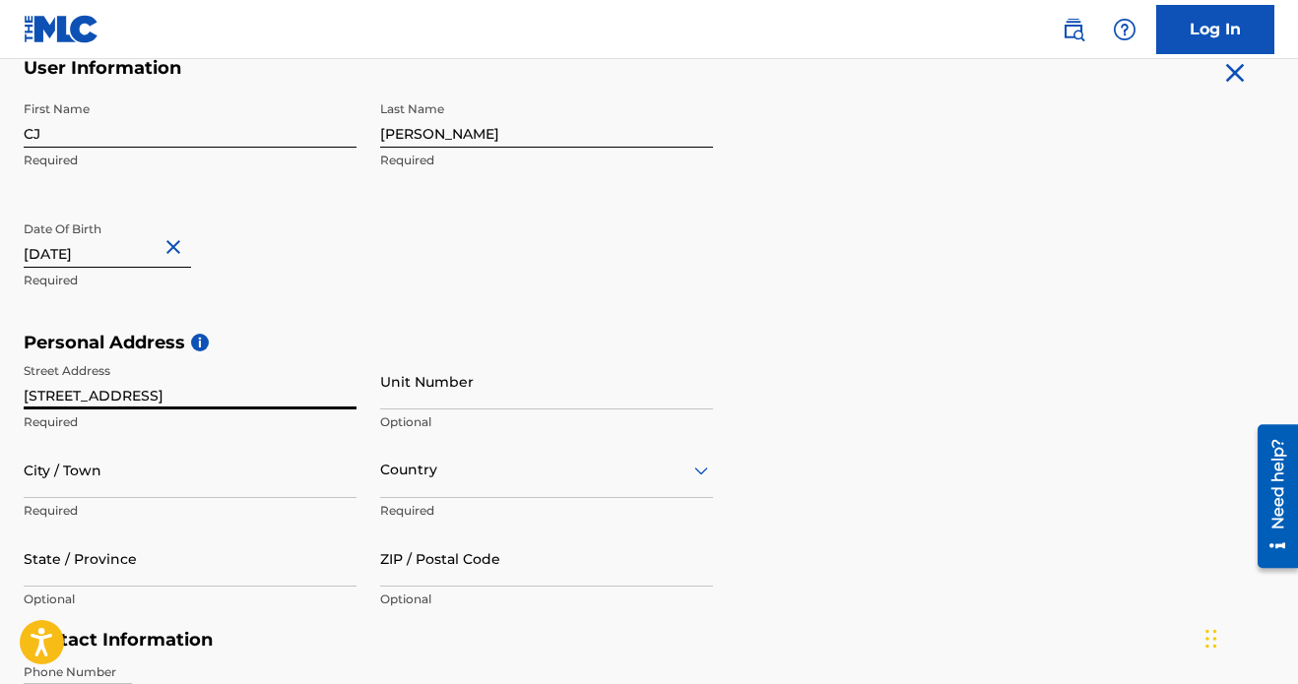
type input "[STREET_ADDRESS]"
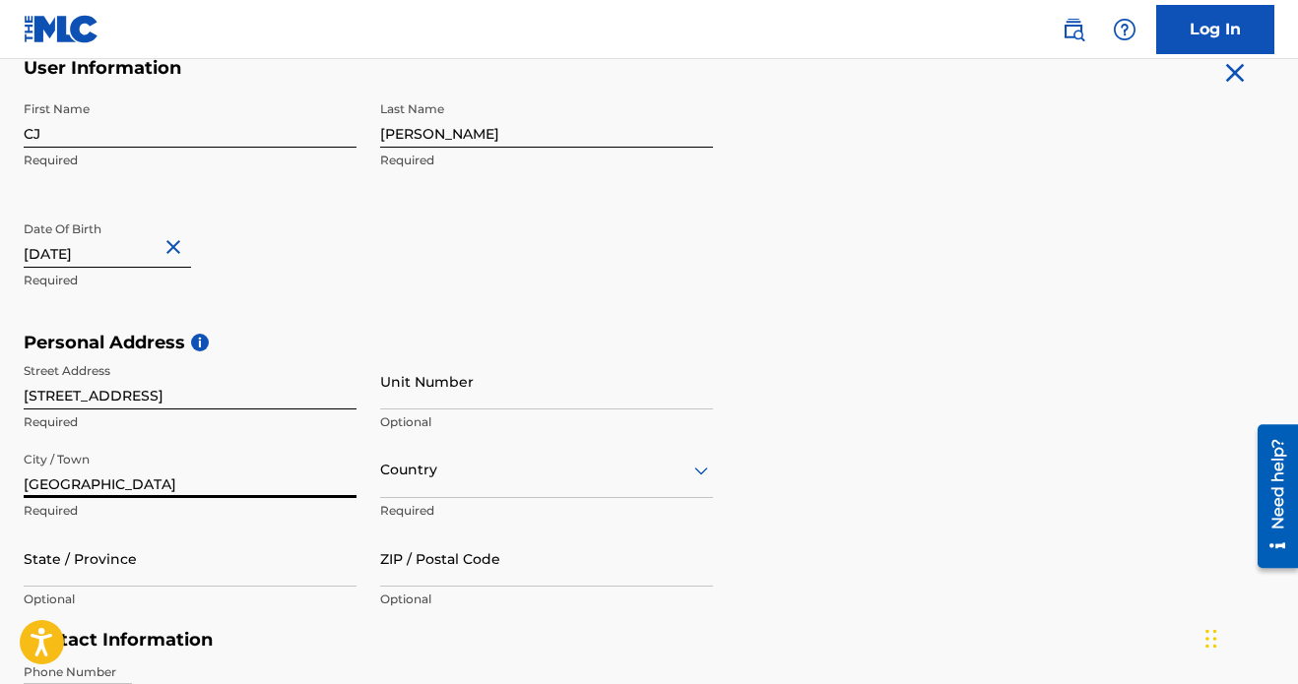
type input "[GEOGRAPHIC_DATA]"
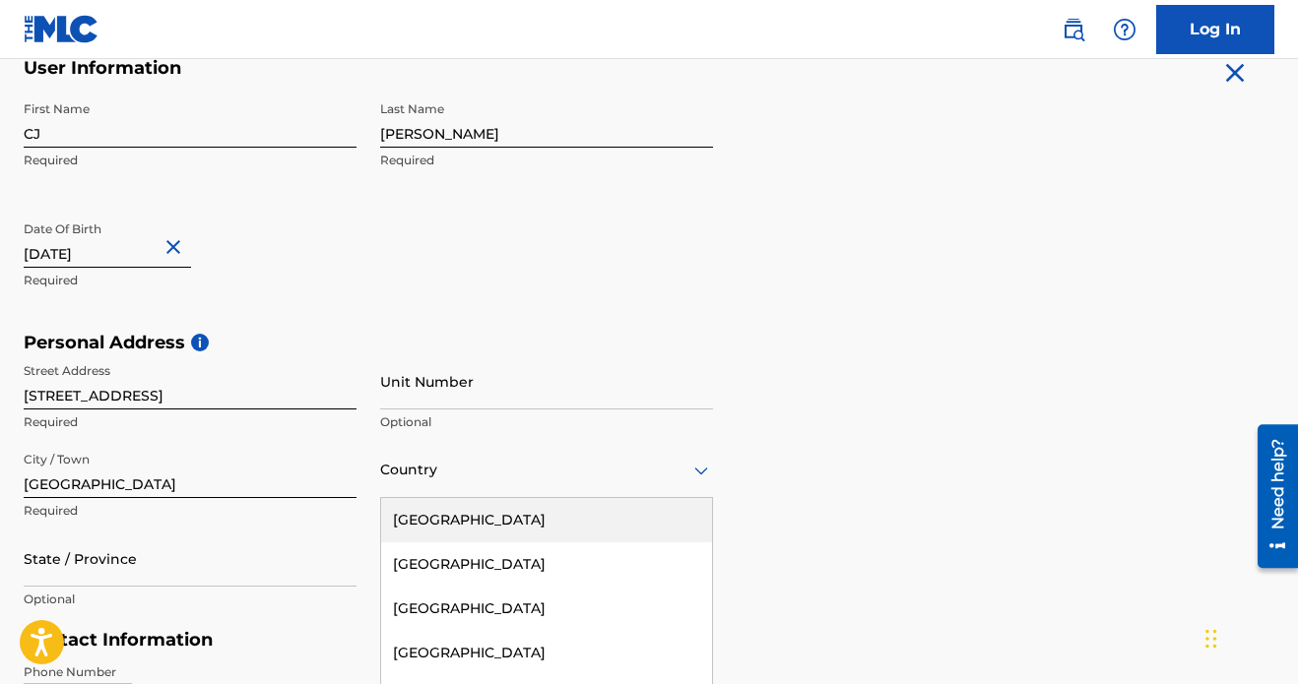
scroll to position [514, 0]
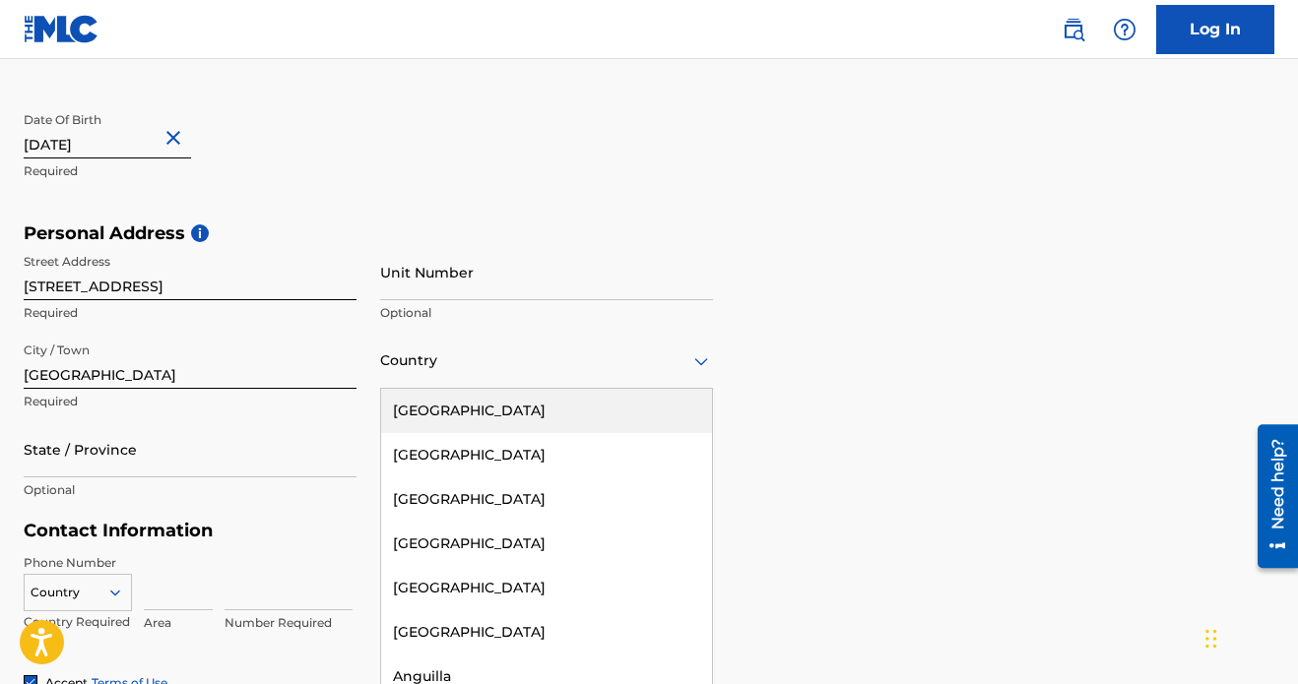
click at [438, 389] on div "[GEOGRAPHIC_DATA], 1 of 223. 223 results available. Use Up and Down to choose o…" at bounding box center [546, 361] width 333 height 56
click at [441, 413] on div "[GEOGRAPHIC_DATA]" at bounding box center [546, 411] width 331 height 44
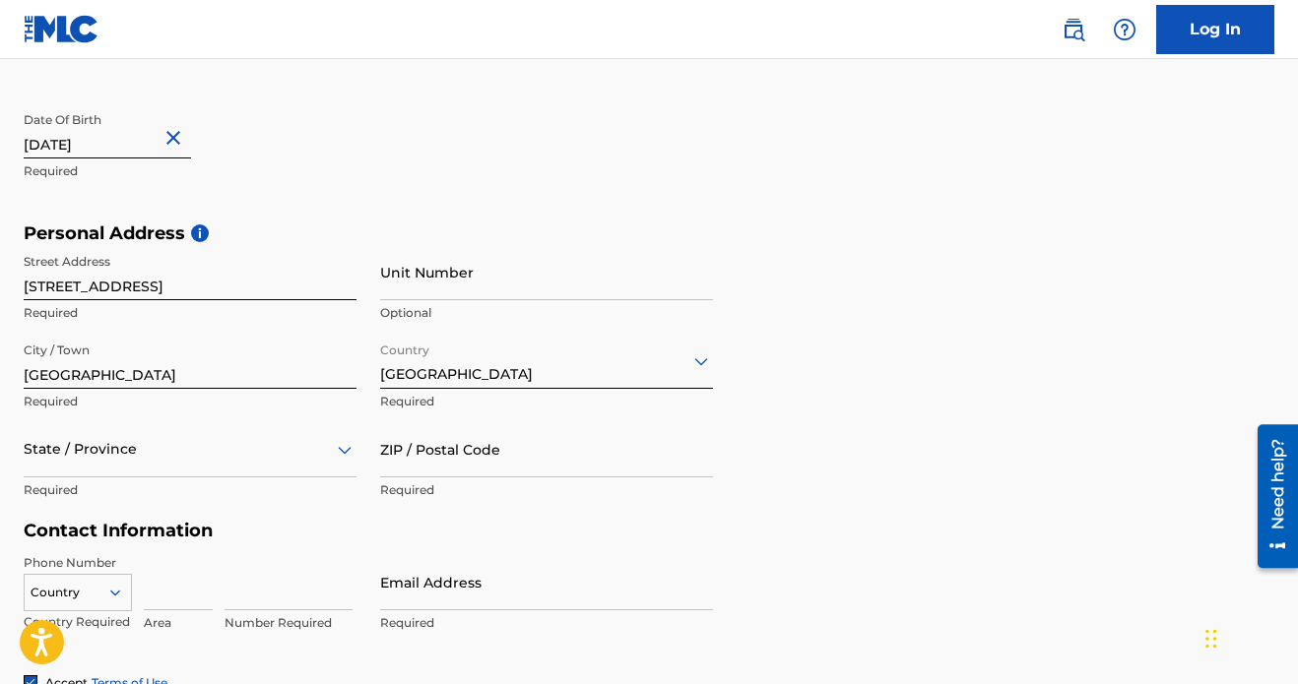
scroll to position [603, 0]
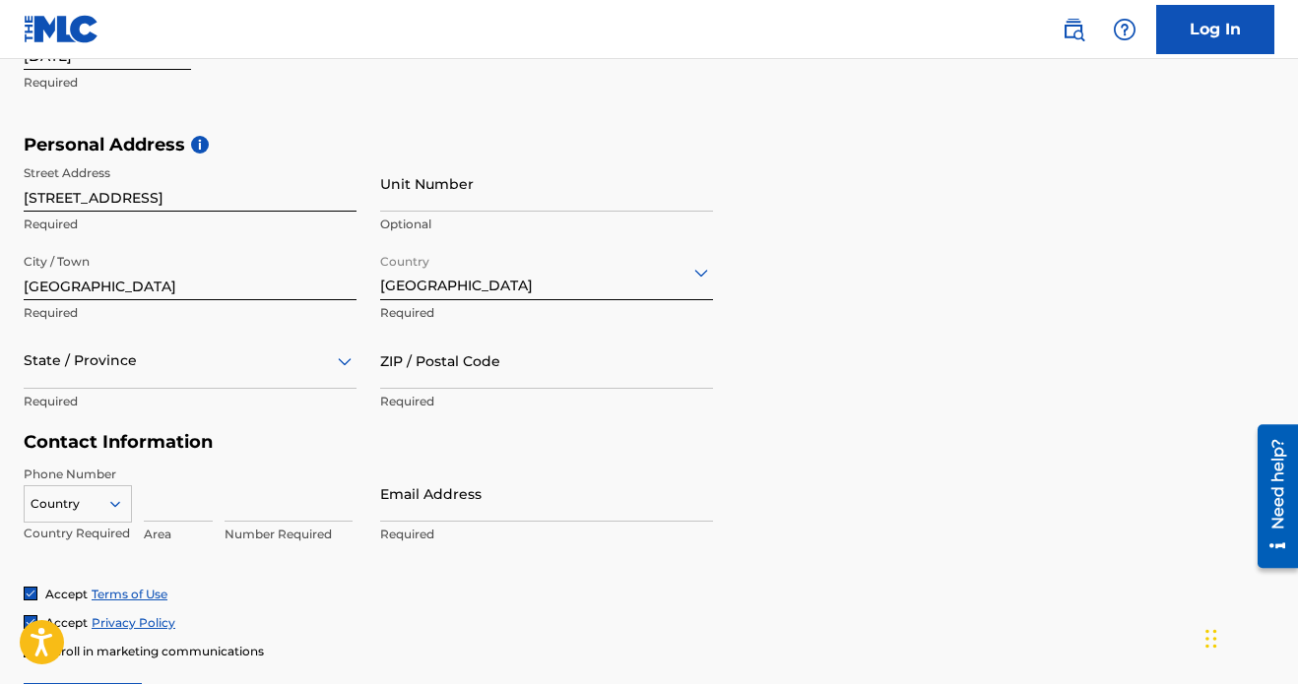
click at [237, 389] on div "State / Province" at bounding box center [190, 361] width 333 height 56
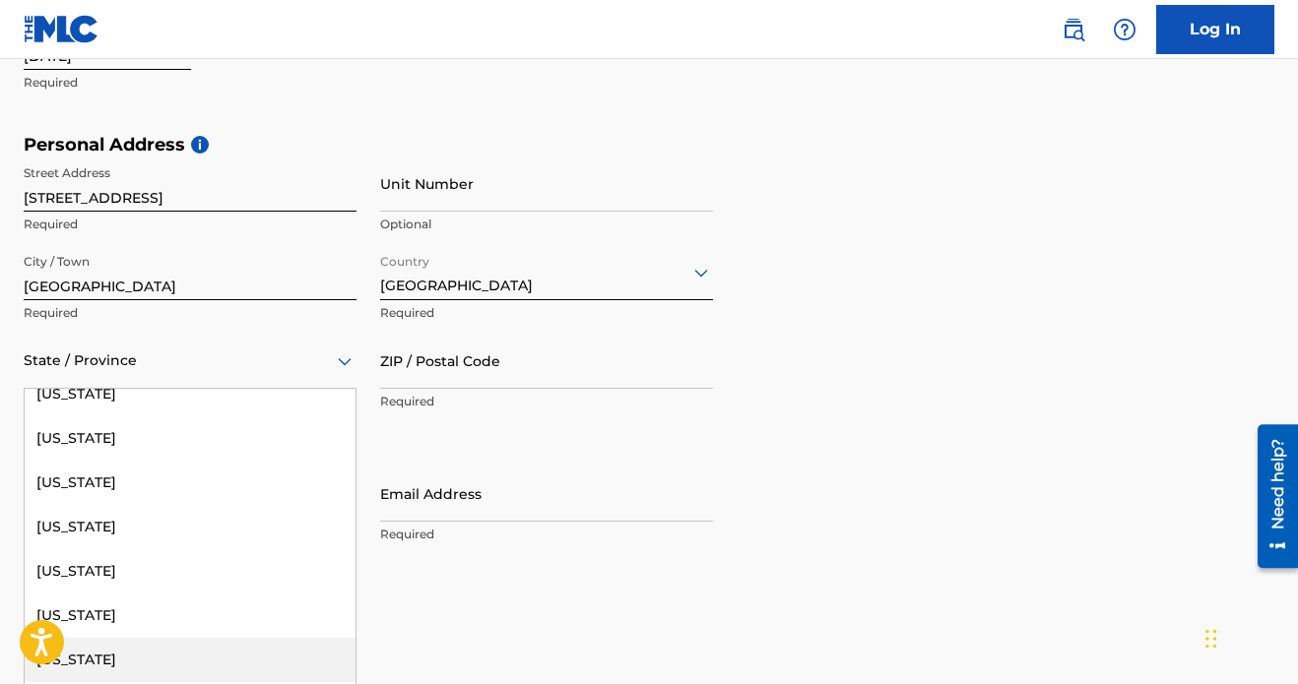
scroll to position [932, 0]
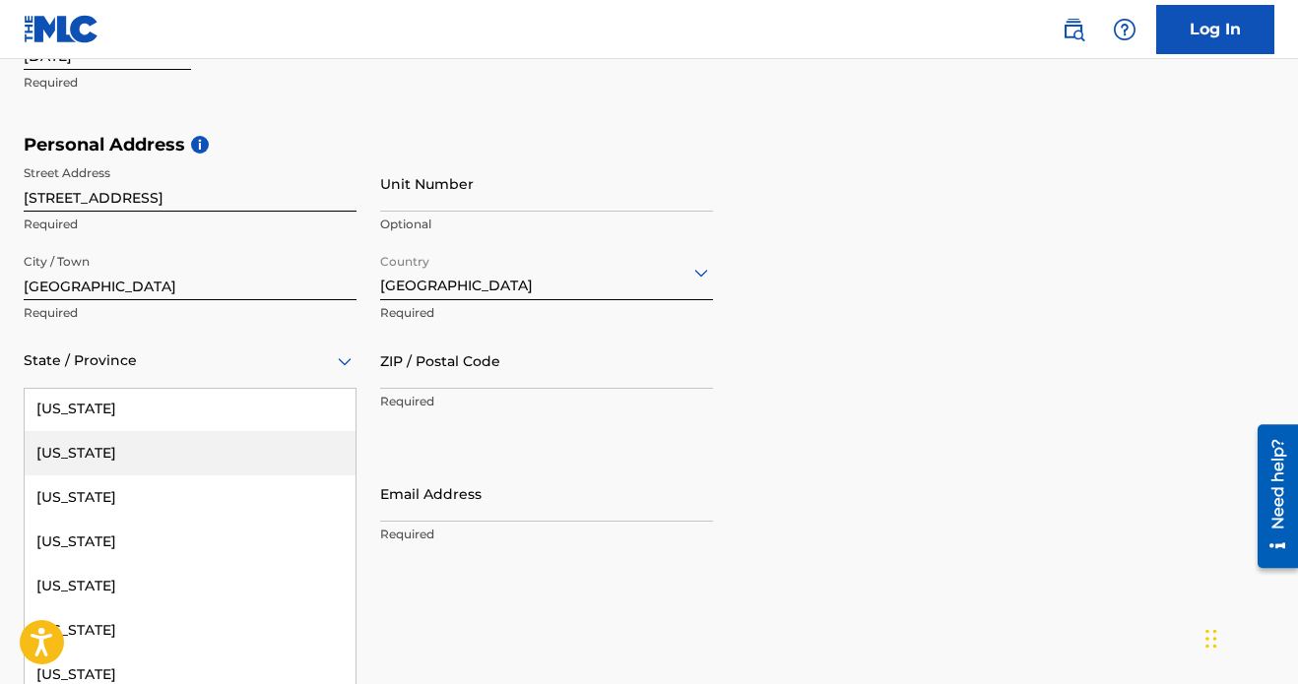
click at [120, 455] on div "[US_STATE]" at bounding box center [190, 453] width 331 height 44
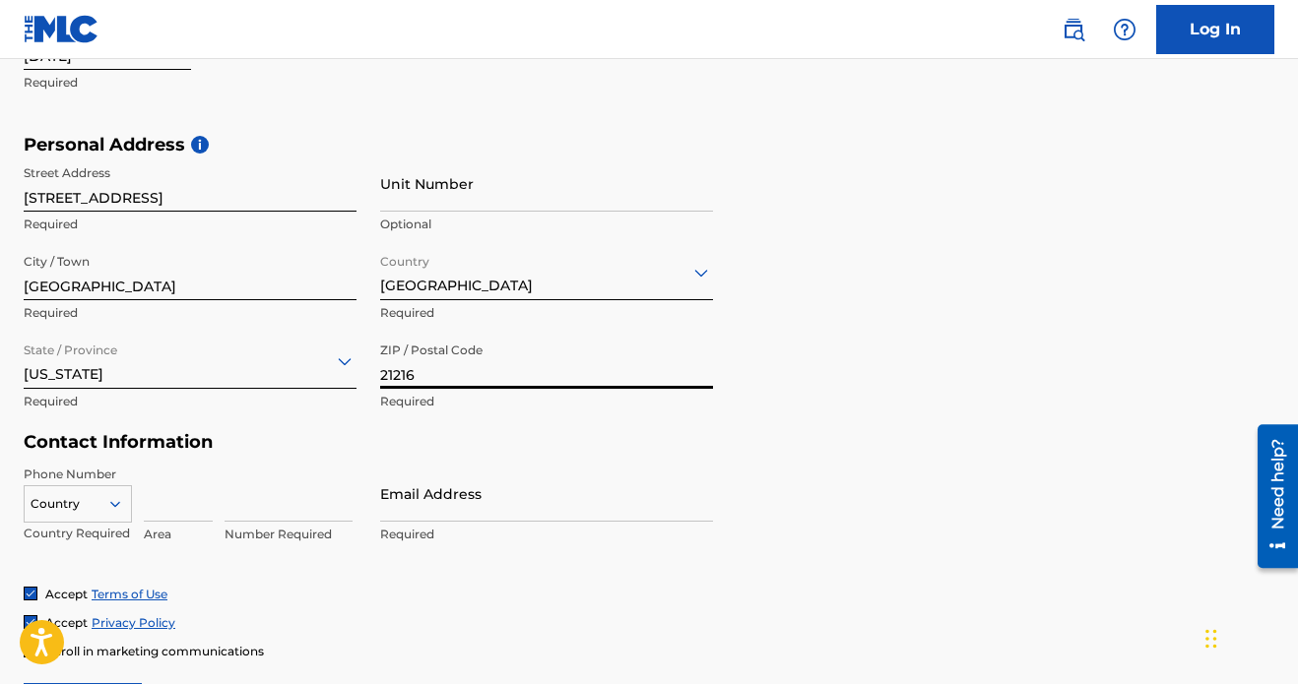
type input "21216"
click at [784, 409] on div "Personal Address i Street Address [STREET_ADDRESS] Required Unit Number Optiona…" at bounding box center [649, 283] width 1250 height 298
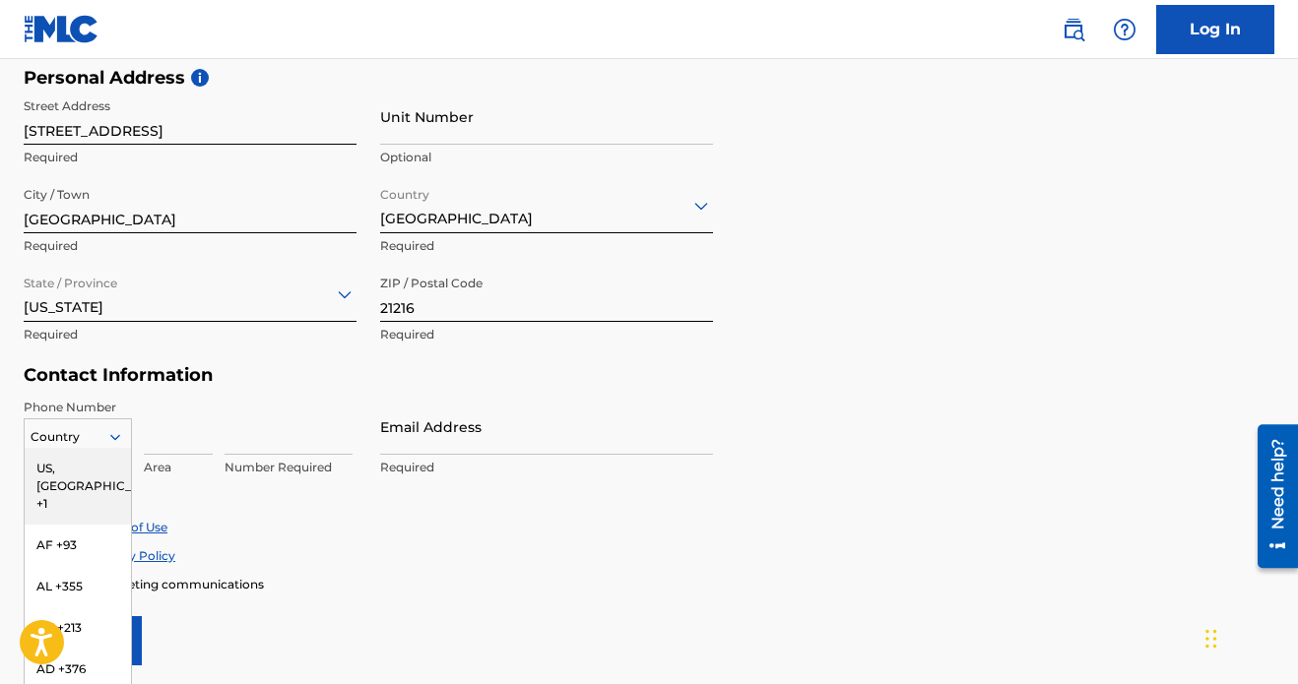
click at [120, 434] on div "US, [GEOGRAPHIC_DATA] +1, 1 of 216. 216 results available. Use Up and Down to c…" at bounding box center [78, 433] width 108 height 30
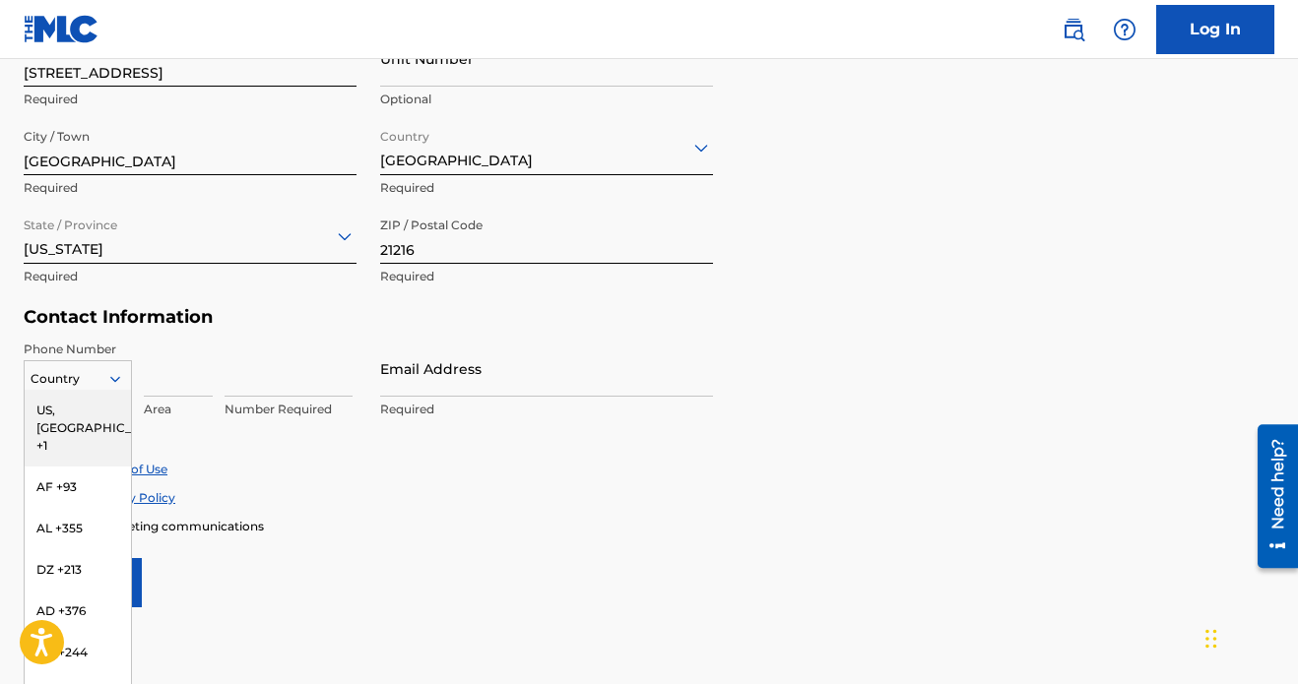
click at [111, 412] on div "US, [GEOGRAPHIC_DATA] +1" at bounding box center [78, 428] width 106 height 77
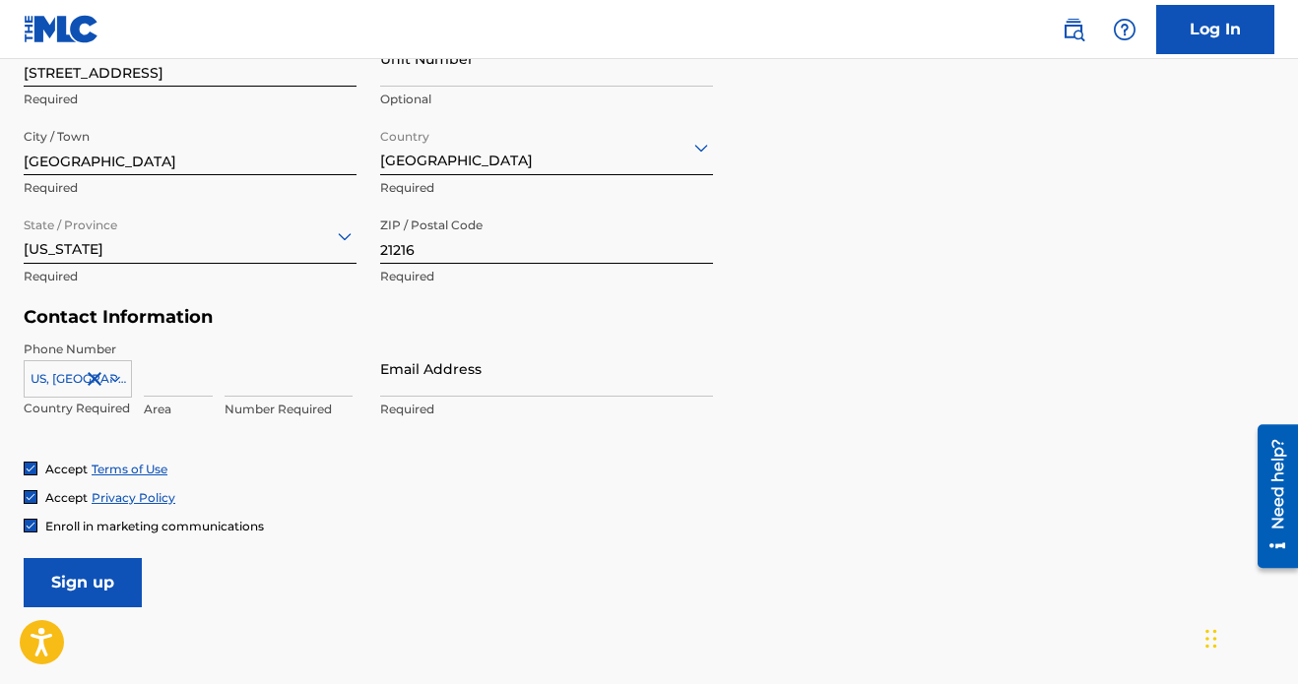
click at [167, 382] on input at bounding box center [178, 369] width 69 height 56
type input "410"
type input "5014150"
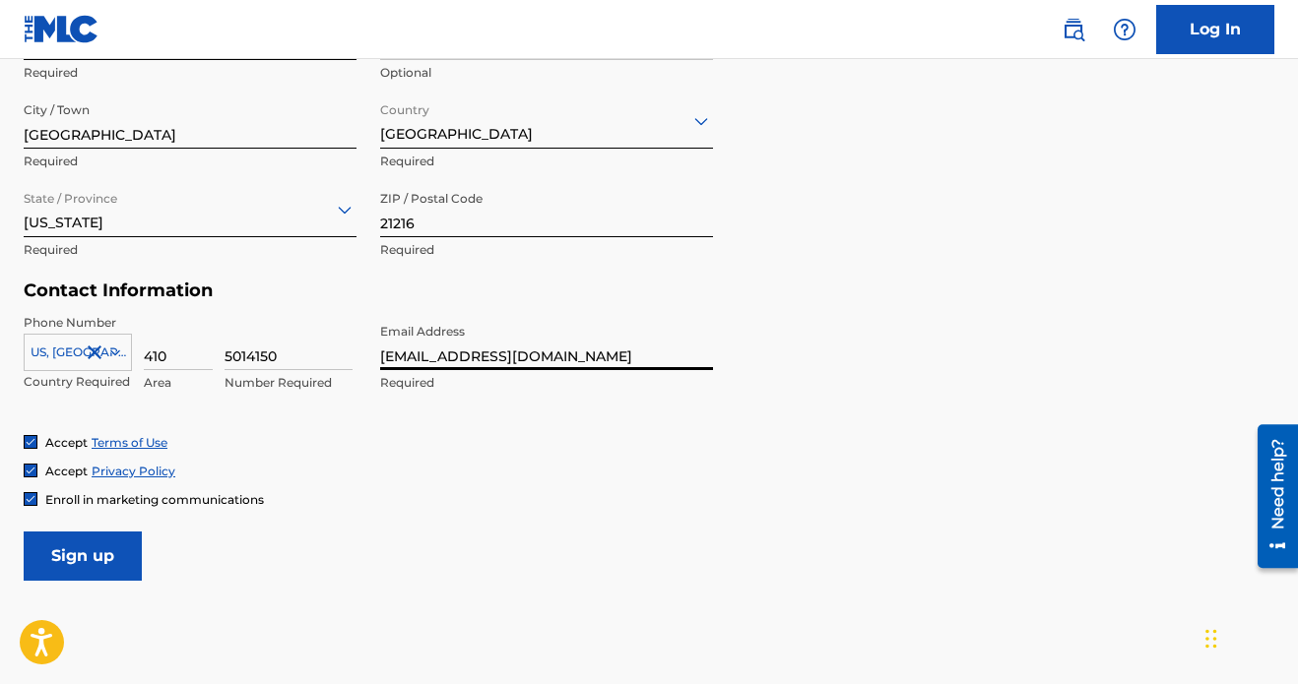
scroll to position [767, 0]
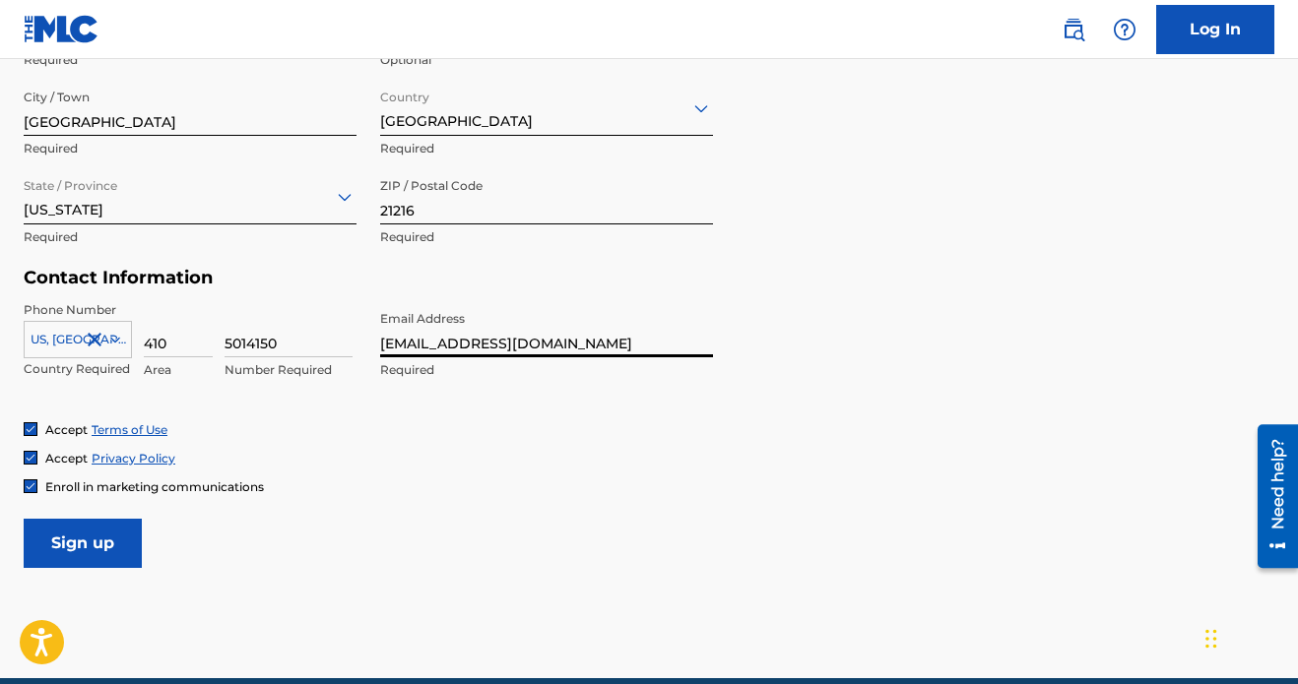
type input "[EMAIL_ADDRESS][DOMAIN_NAME]"
click at [117, 543] on input "Sign up" at bounding box center [83, 543] width 118 height 49
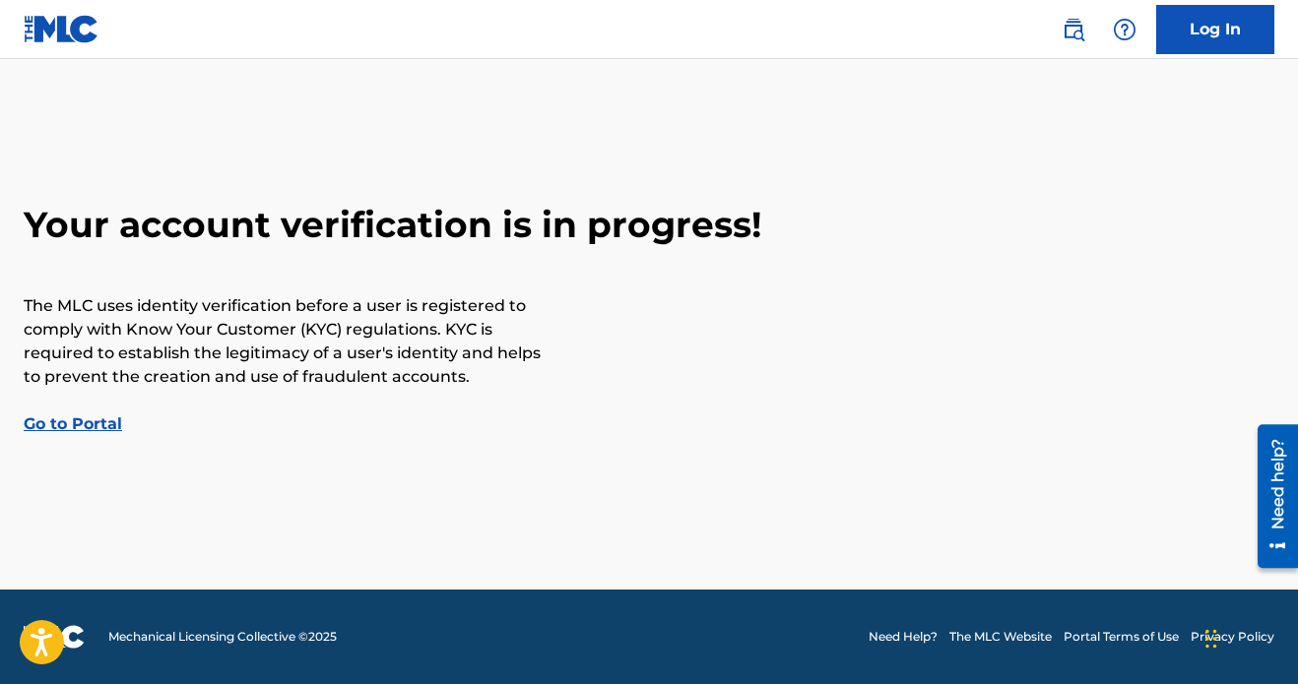
click at [110, 439] on main "Your account verification is in progress! The MLC uses identity verification be…" at bounding box center [649, 324] width 1298 height 531
click at [107, 420] on link "Go to Portal" at bounding box center [73, 423] width 98 height 19
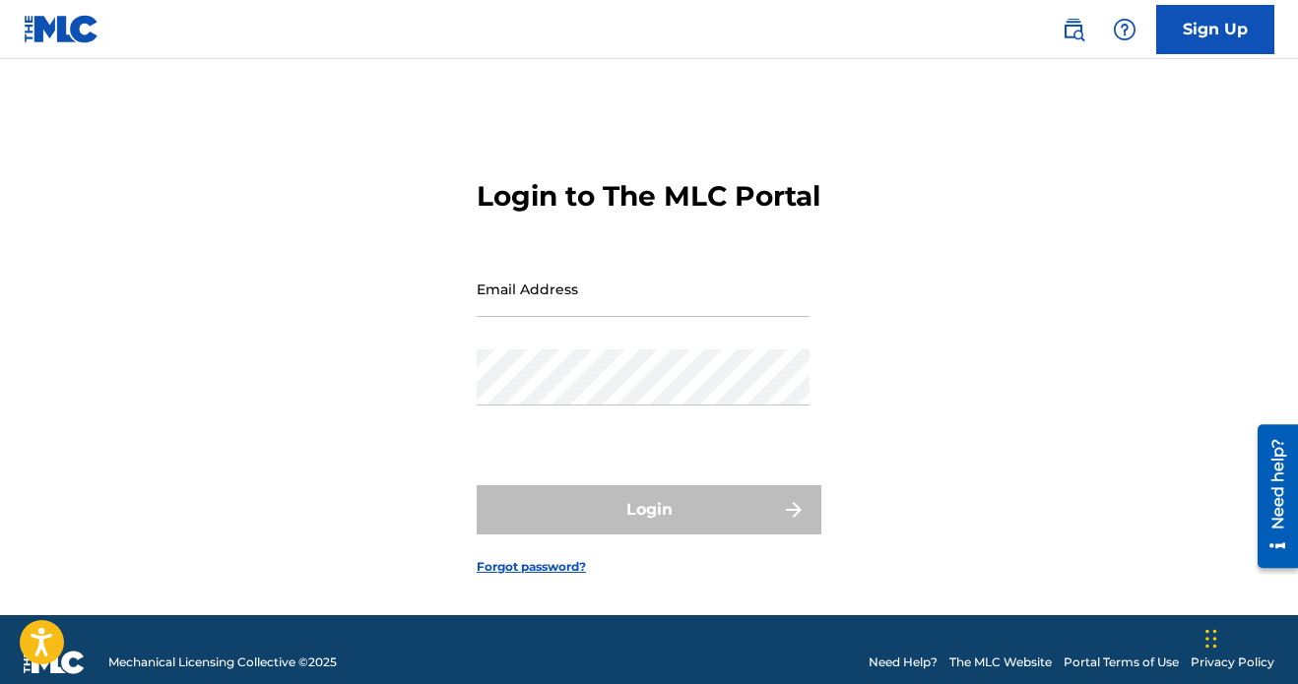
click at [309, 520] on div "Login to The MLC Portal Email Address Password Login Forgot password?" at bounding box center [649, 361] width 1298 height 507
